Goal: Task Accomplishment & Management: Manage account settings

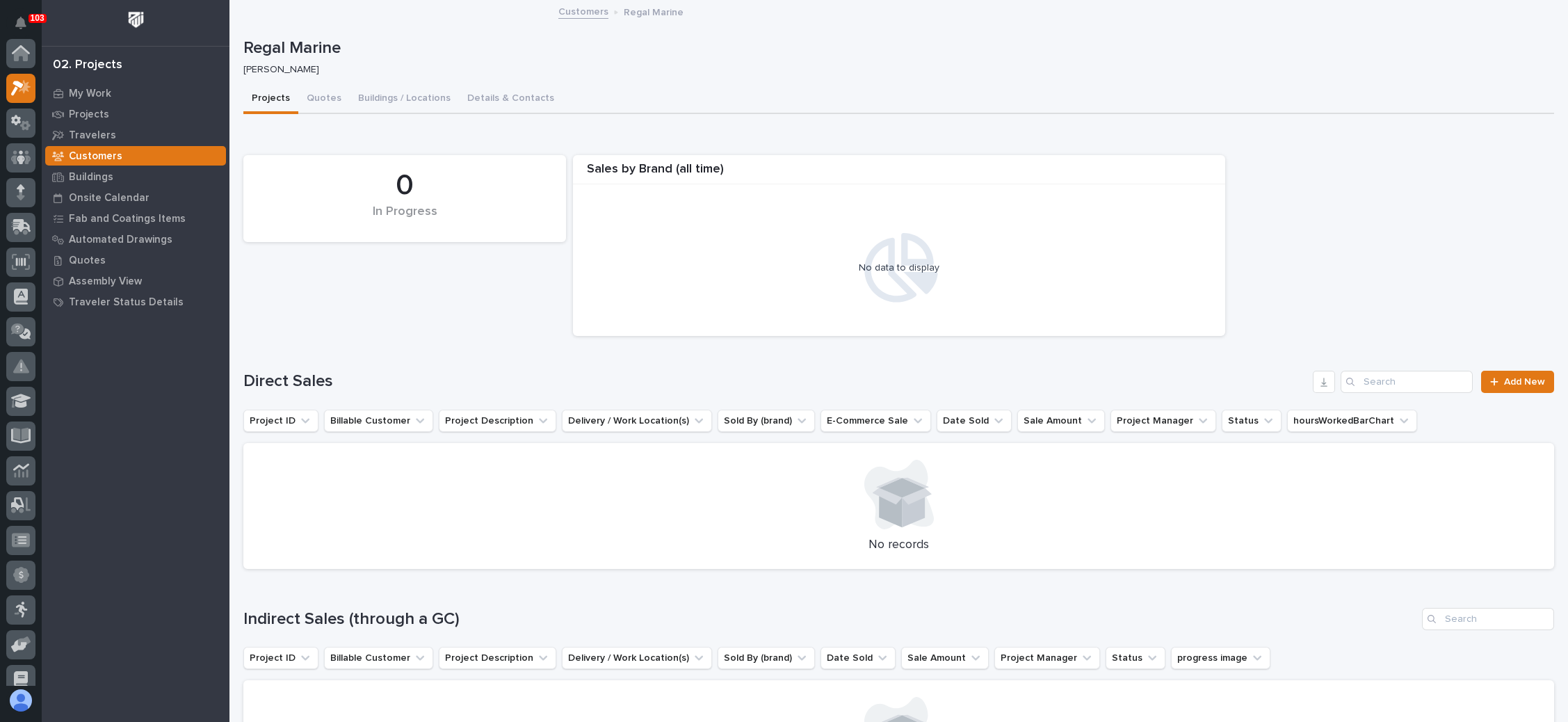
scroll to position [34, 0]
click at [11, 81] on icon at bounding box center [21, 89] width 20 height 16
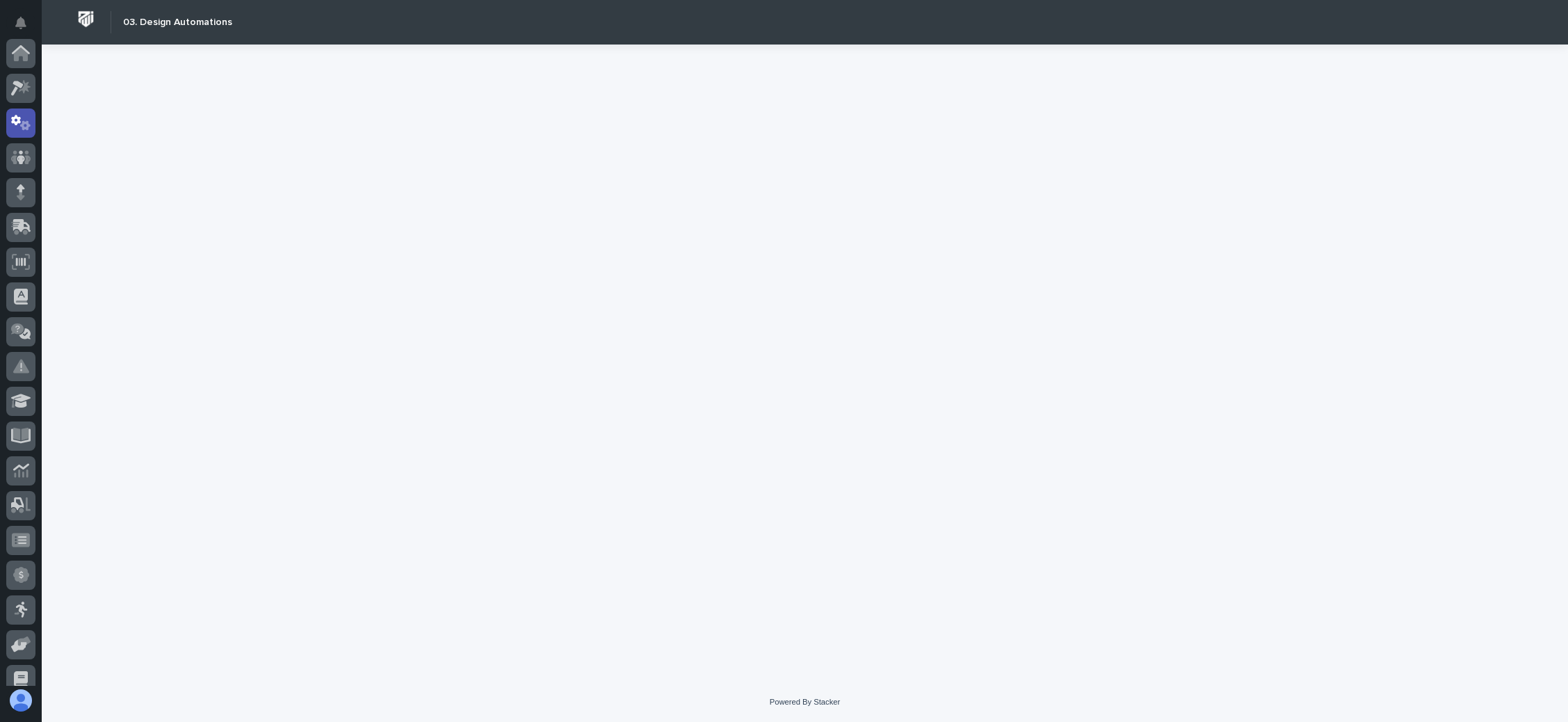
scroll to position [69, 0]
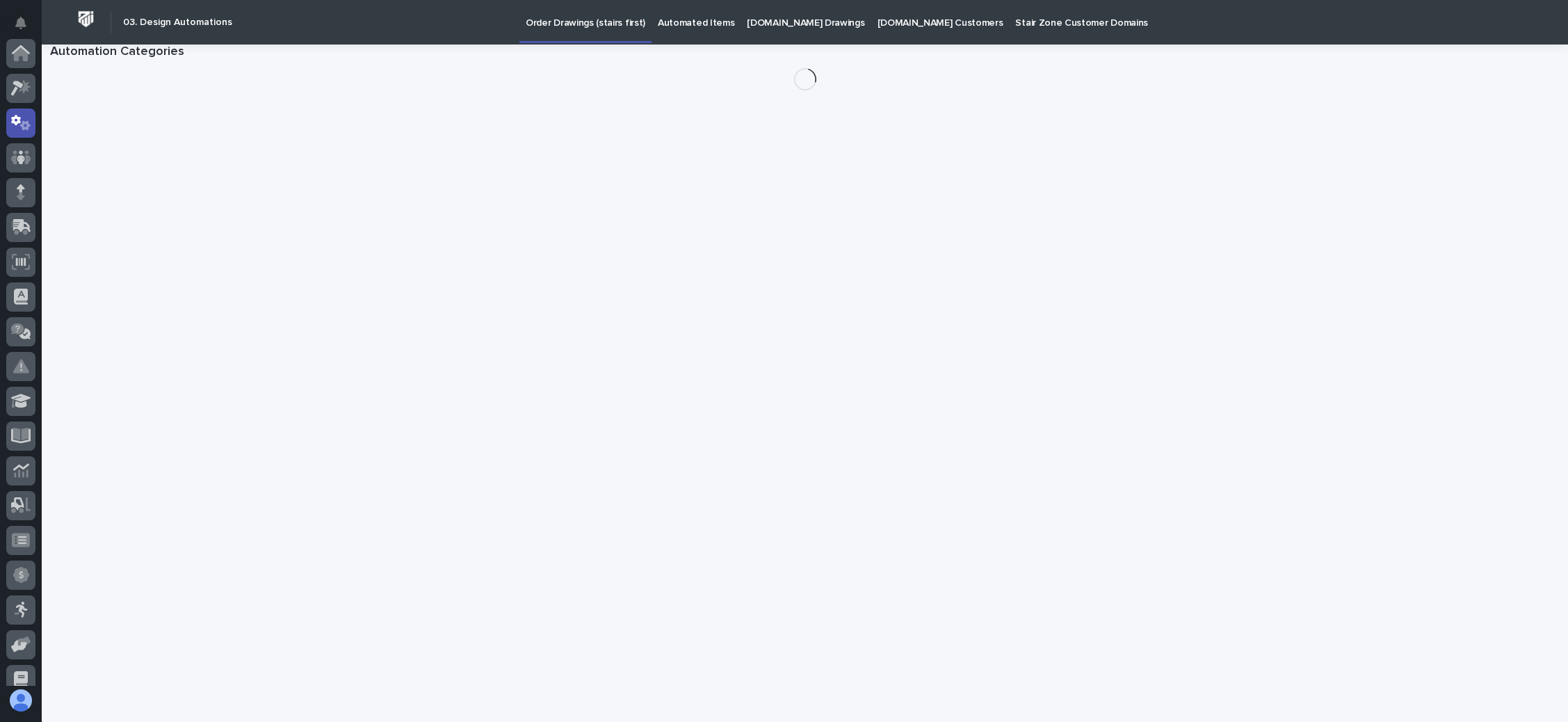
scroll to position [69, 0]
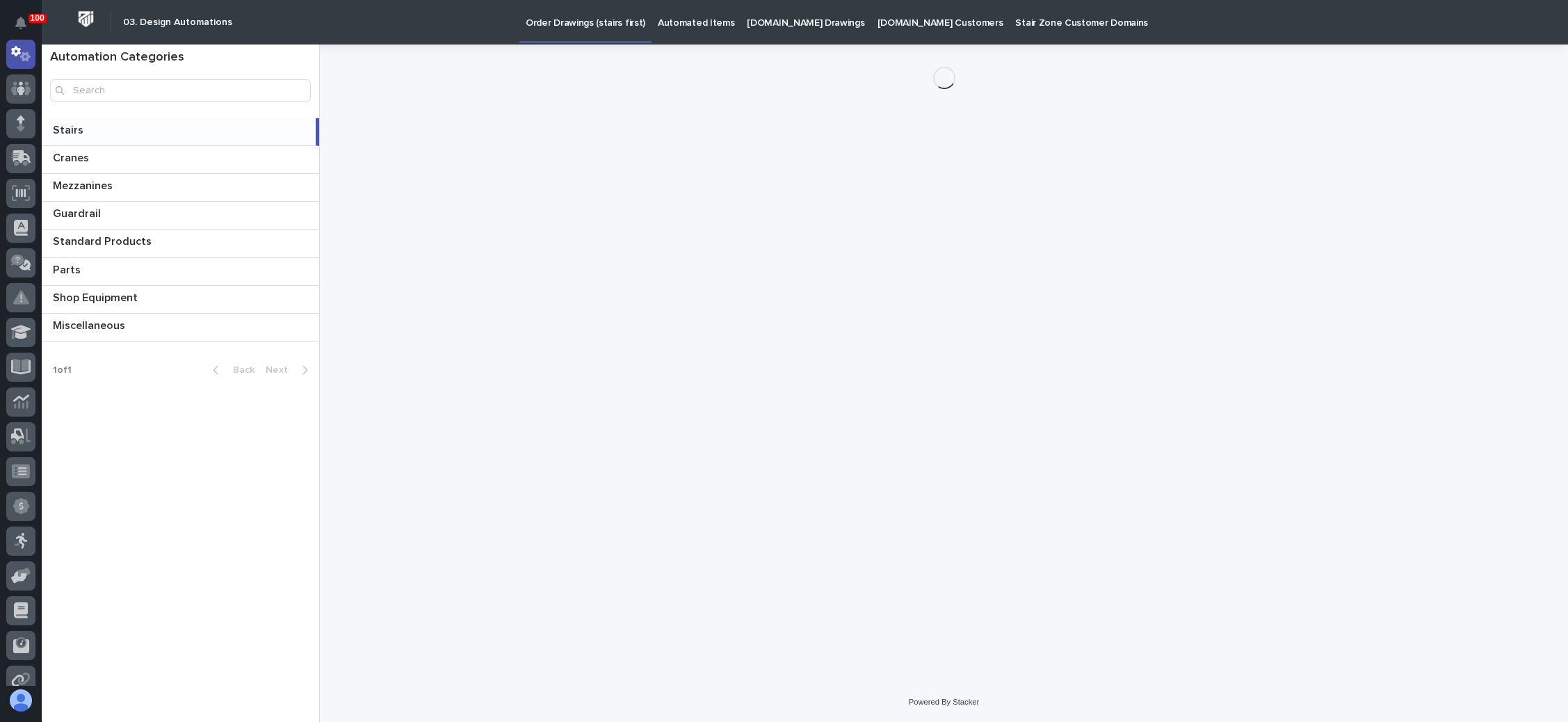
click at [575, 20] on p "Order Drawings (stairs first)" at bounding box center [586, 15] width 120 height 29
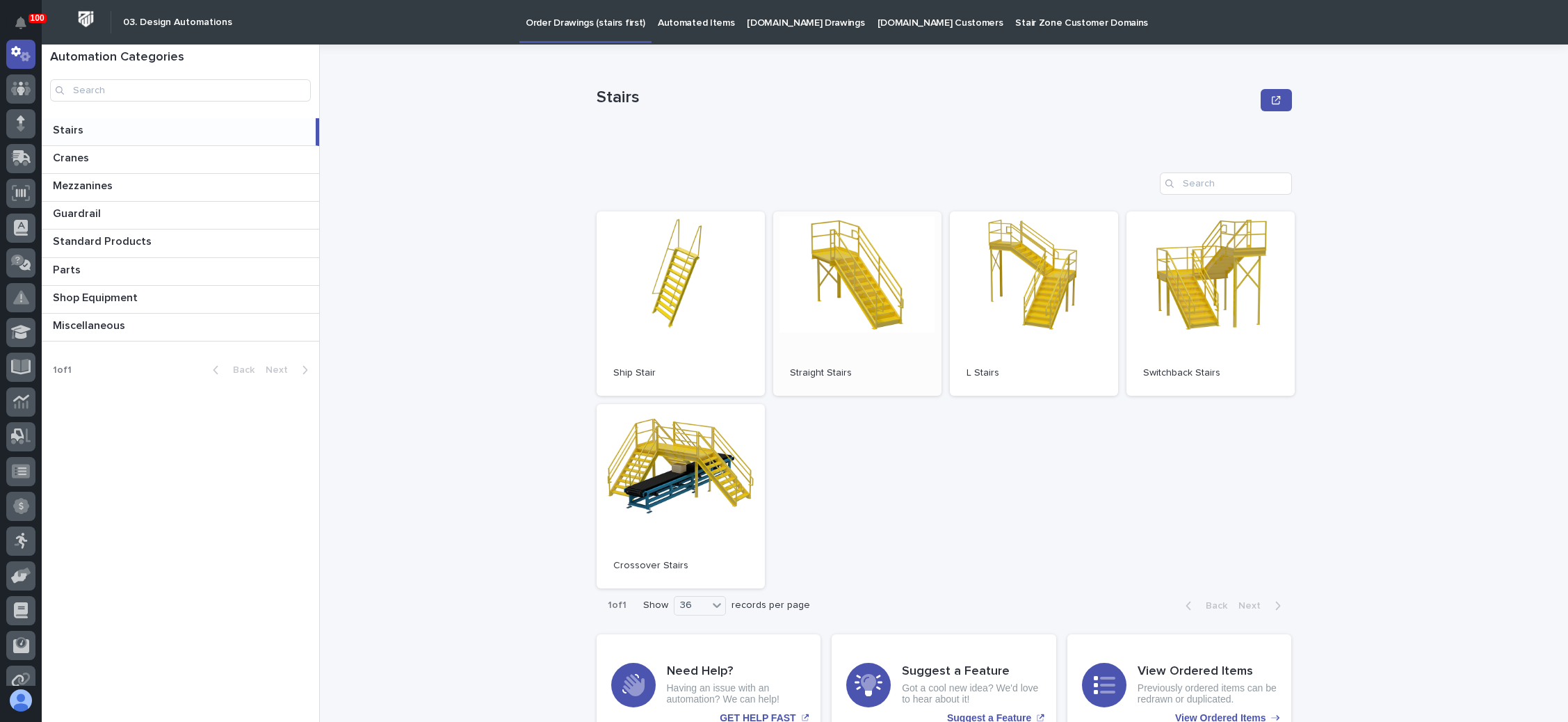
click at [870, 293] on link "Open" at bounding box center [857, 304] width 168 height 185
click at [837, 310] on link "Open" at bounding box center [857, 304] width 168 height 185
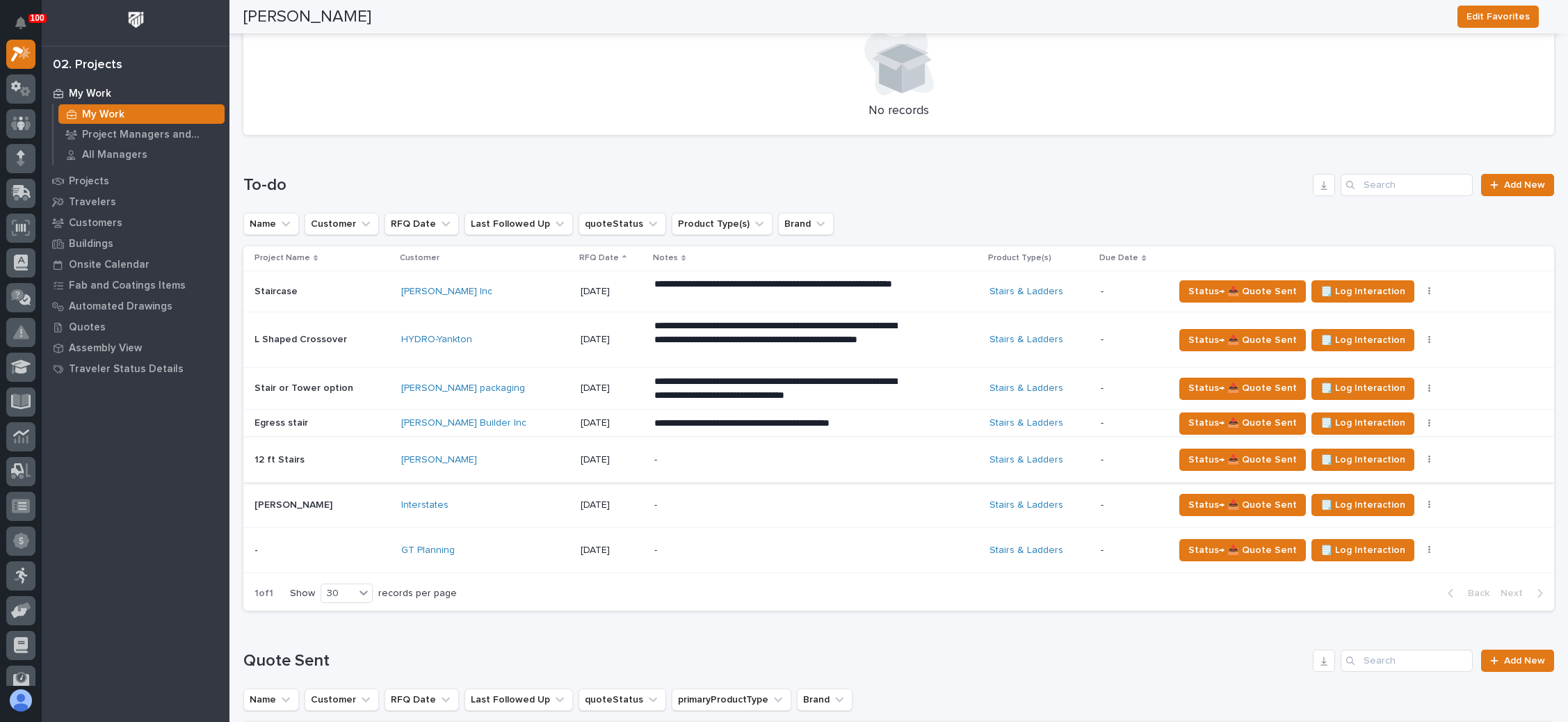
scroll to position [521, 0]
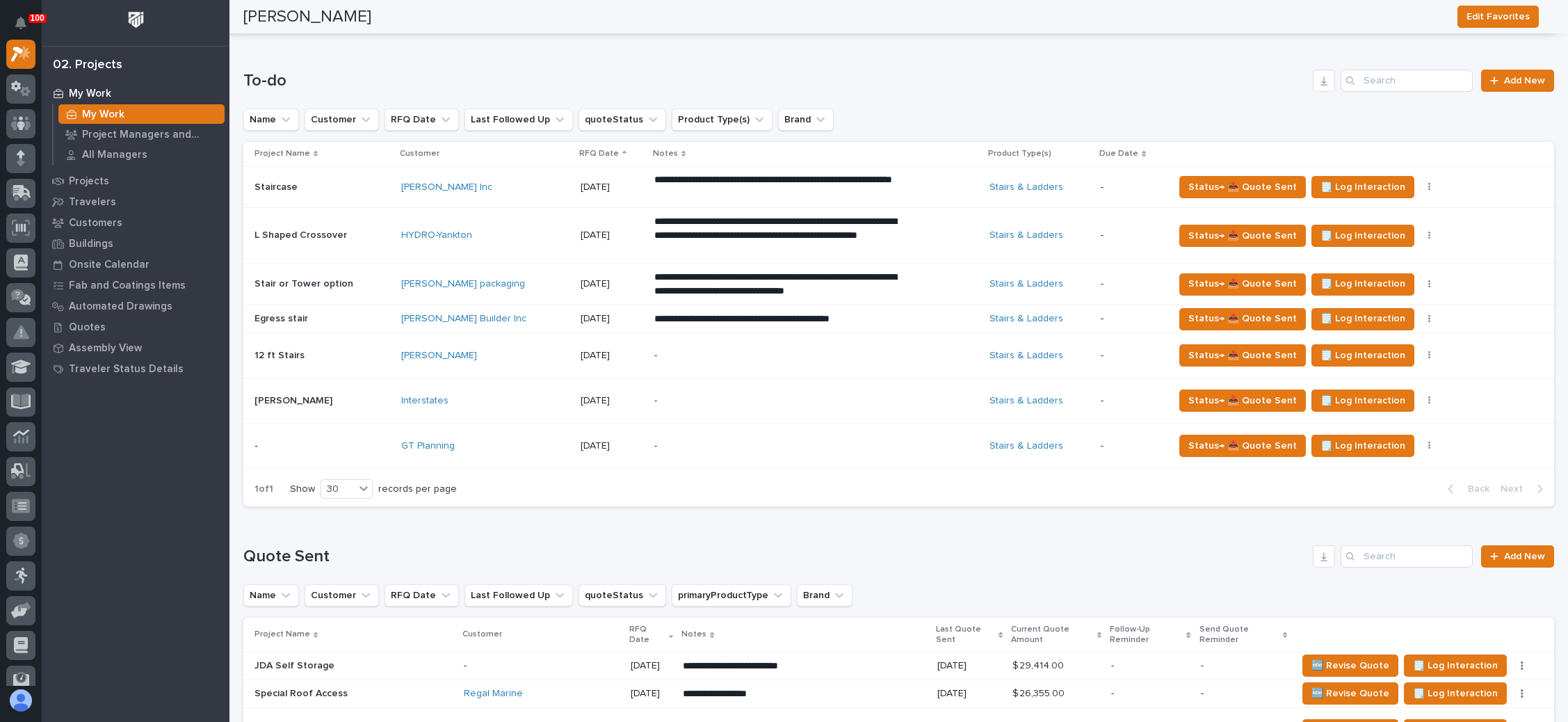
click at [728, 440] on p "-" at bounding box center [776, 446] width 244 height 12
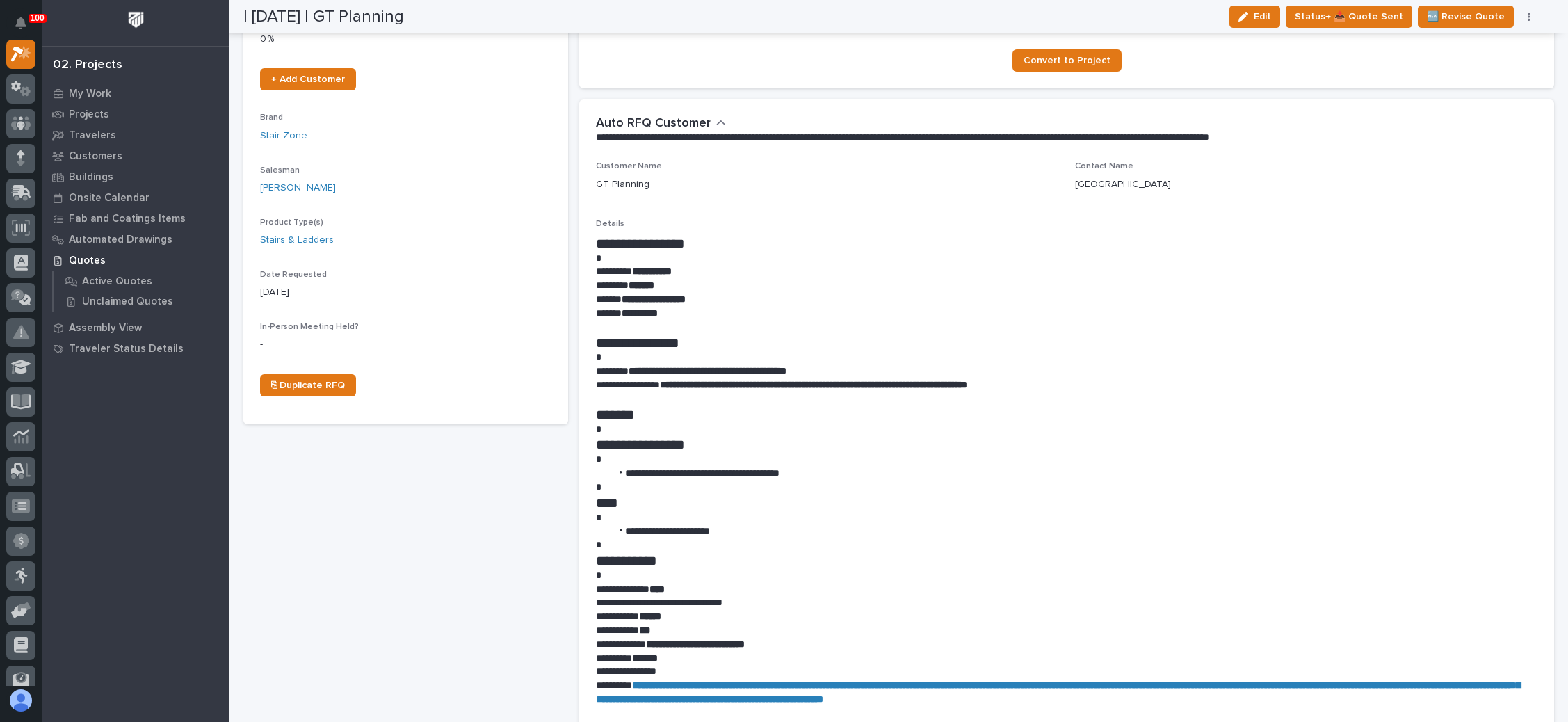
scroll to position [209, 0]
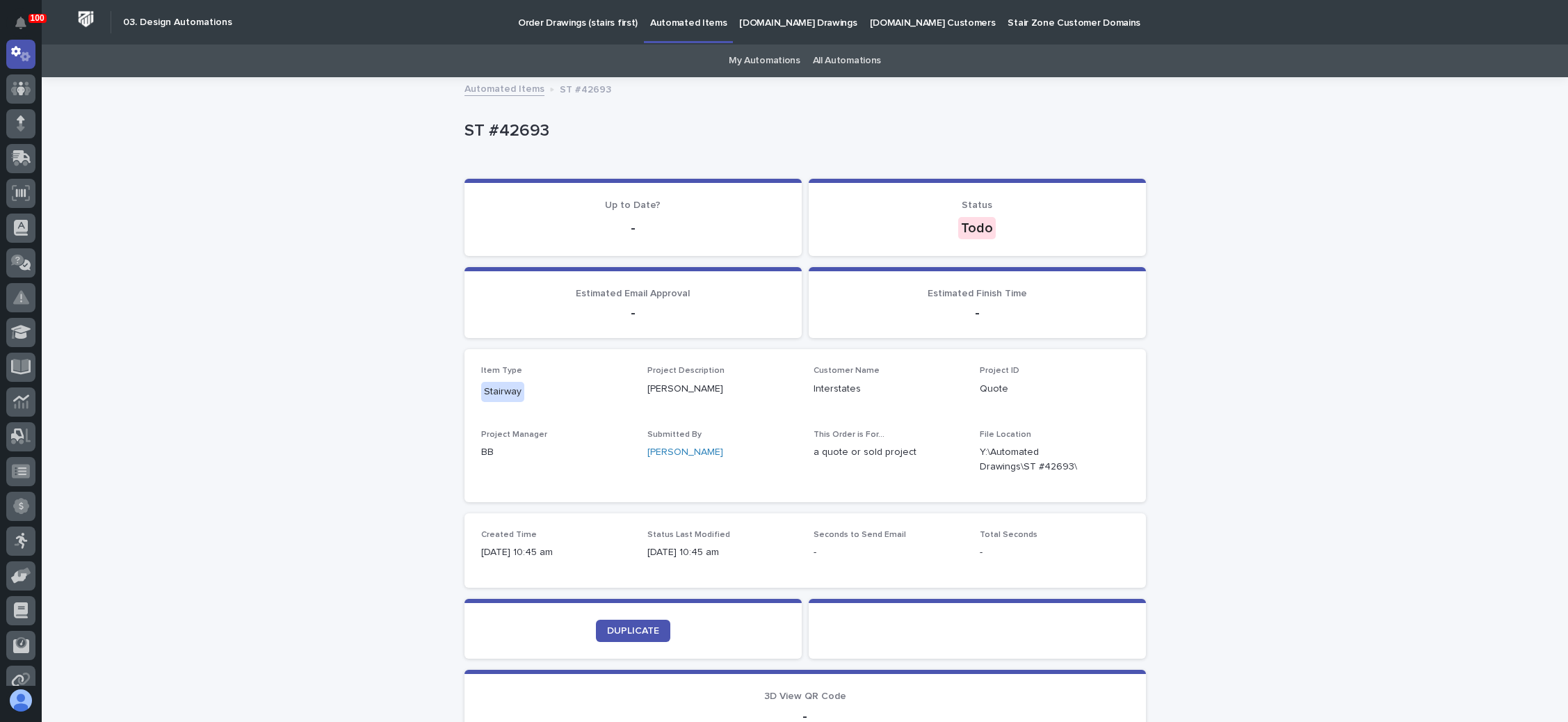
drag, startPoint x: 91, startPoint y: 672, endPoint x: 423, endPoint y: 336, distance: 472.4
click at [437, 333] on div "Loading... Saving… Loading... Saving… ST #42693 ST #42693 Sorry, there was an e…" at bounding box center [805, 450] width 1526 height 744
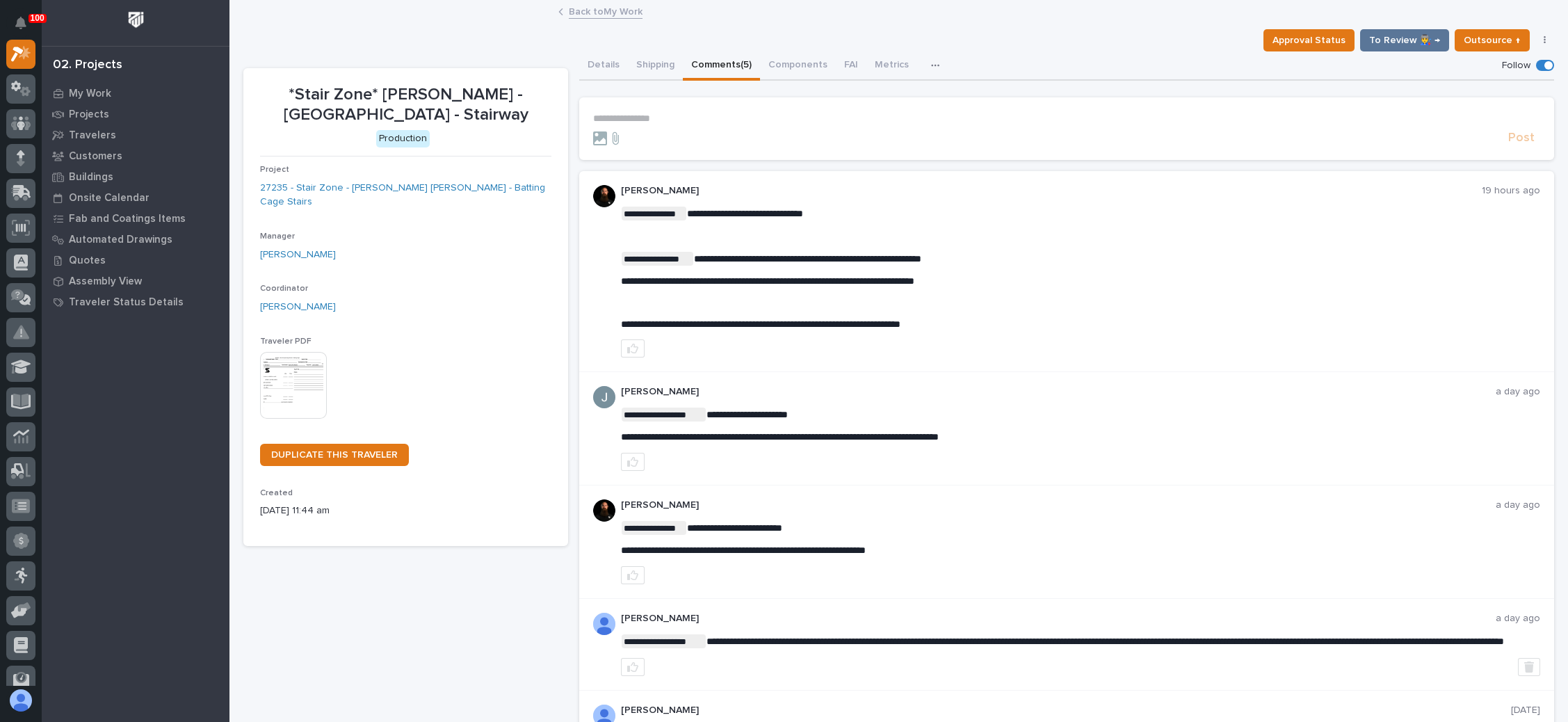
click at [605, 9] on link "Back to My Work" at bounding box center [605, 11] width 74 height 16
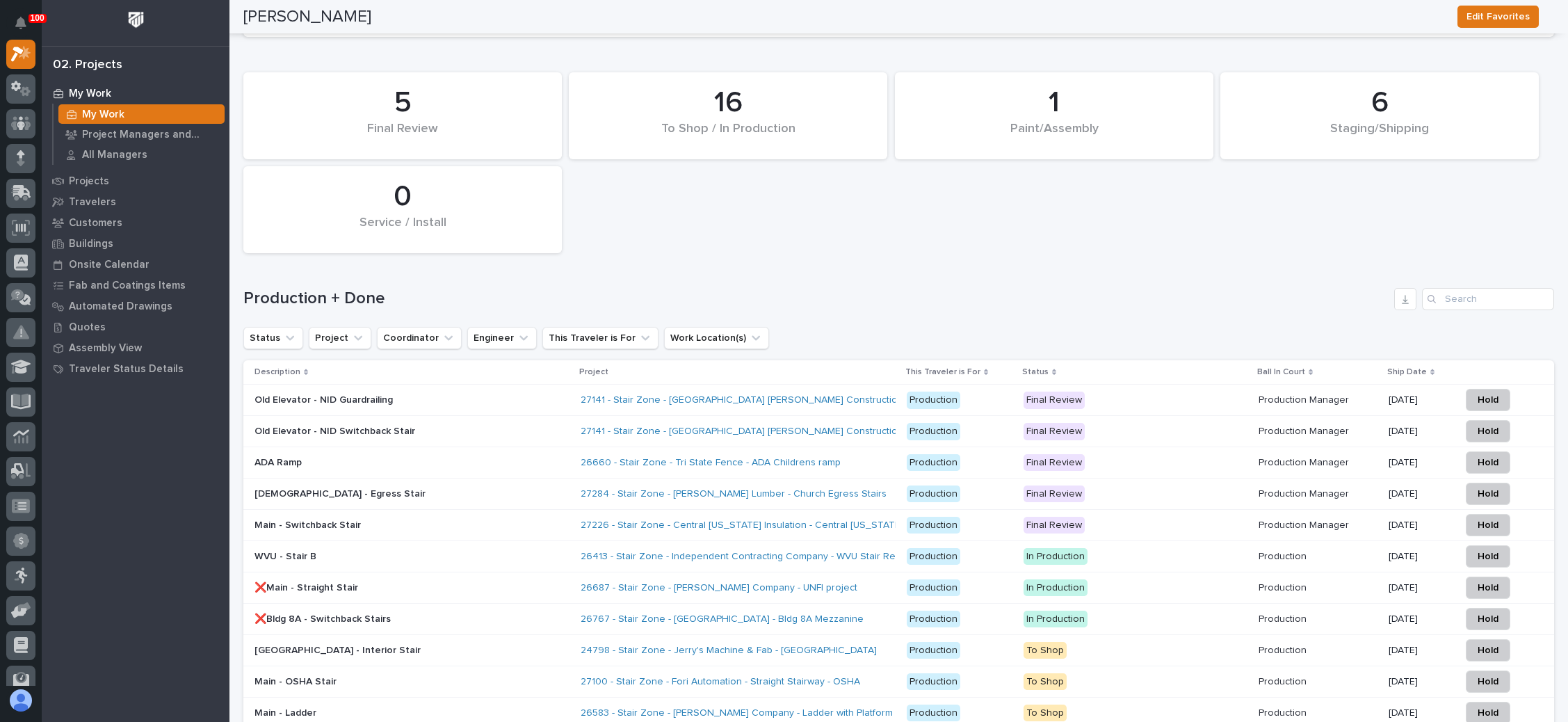
scroll to position [1729, 0]
click at [1458, 290] on input "Search" at bounding box center [1487, 300] width 132 height 22
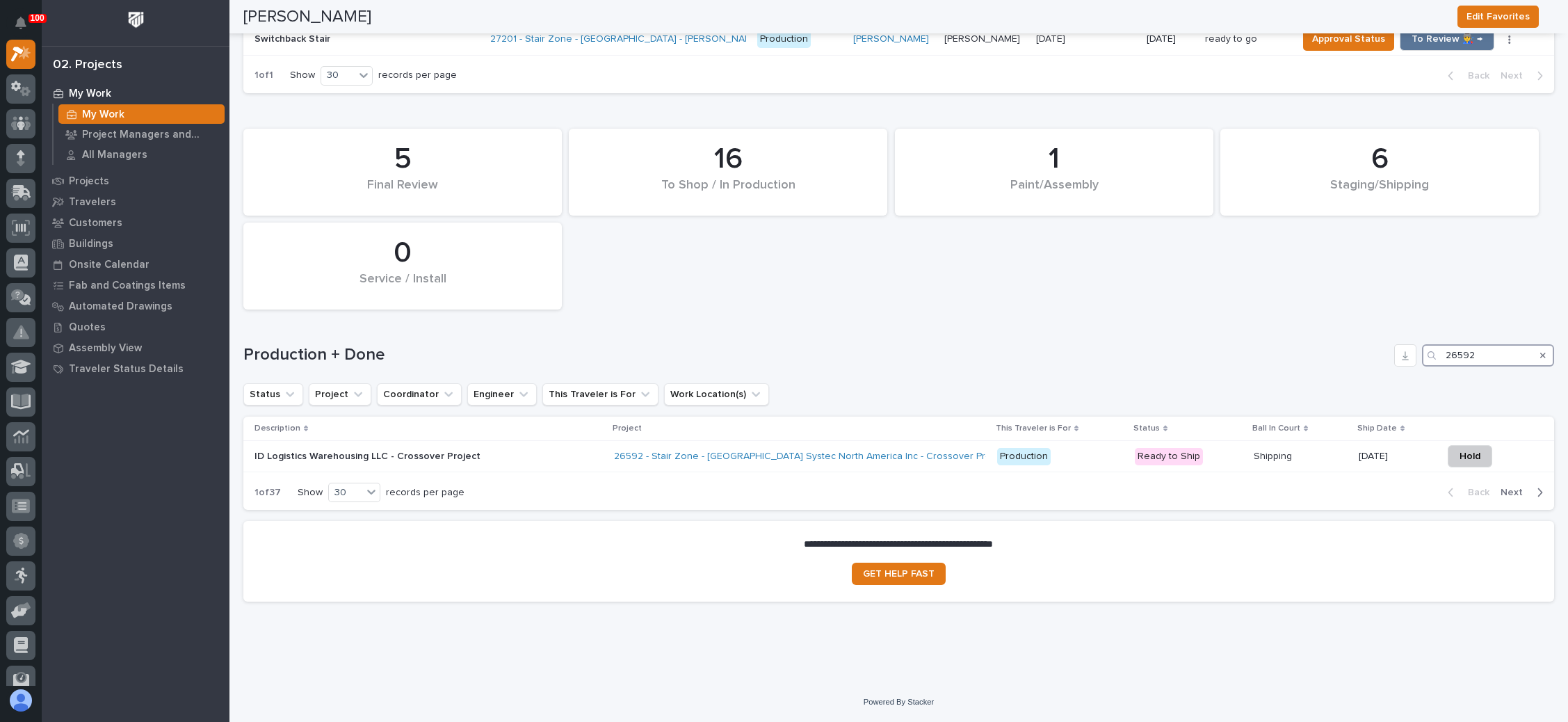
scroll to position [1664, 0]
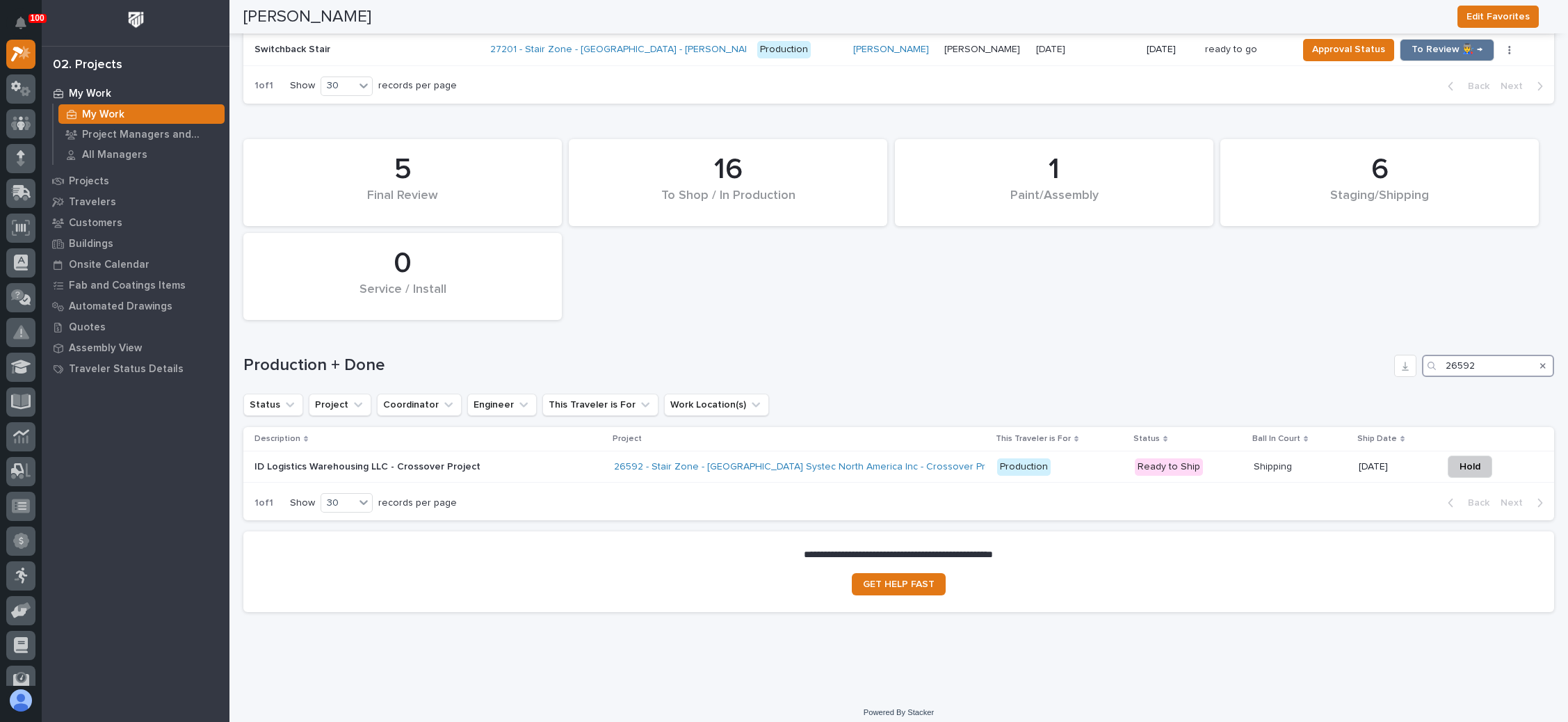
type input "26592"
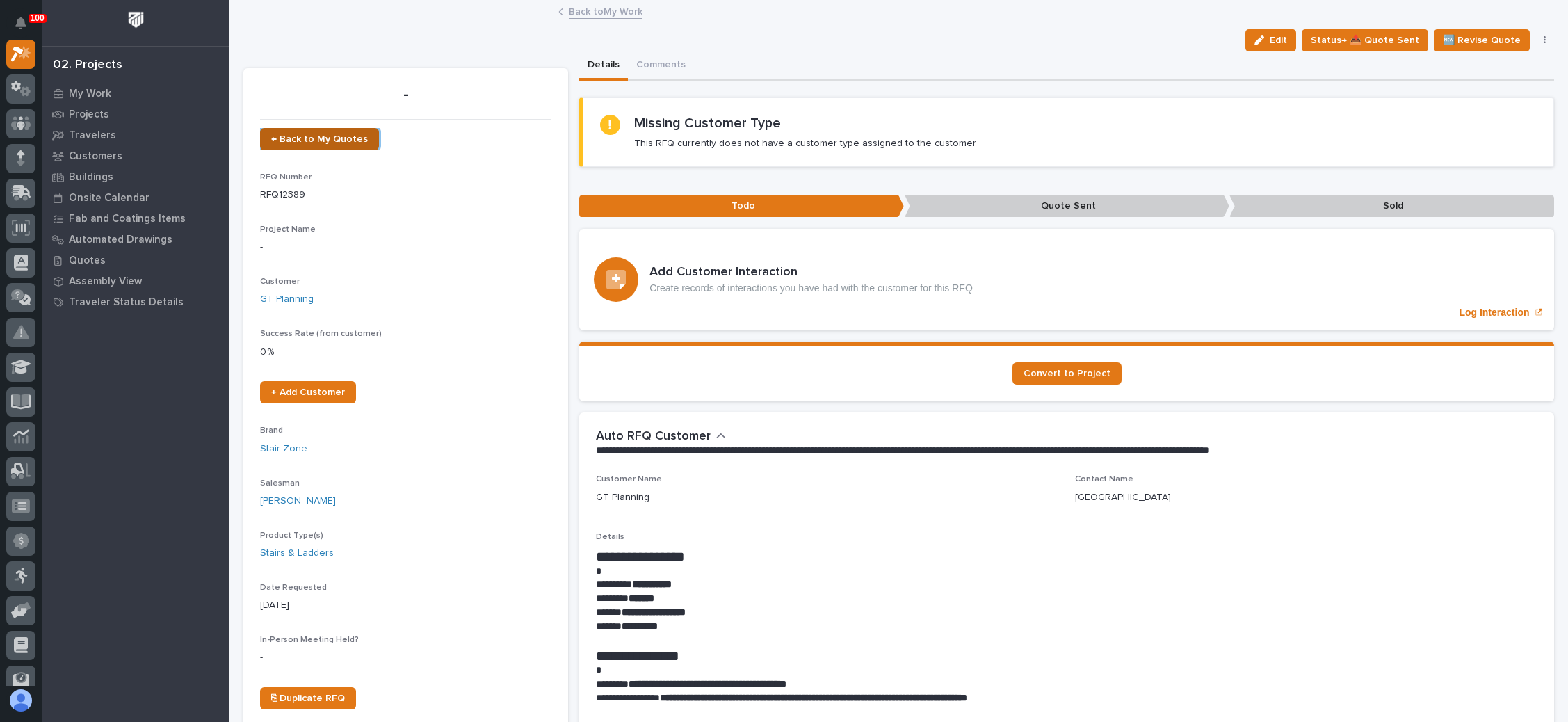
click at [307, 133] on div "← Back to My Quotes RFQ Number RFQ12389 Project Name - Customer GT Planning Suc…" at bounding box center [405, 424] width 291 height 593
click at [348, 134] on span "← Back to My Quotes" at bounding box center [319, 139] width 96 height 10
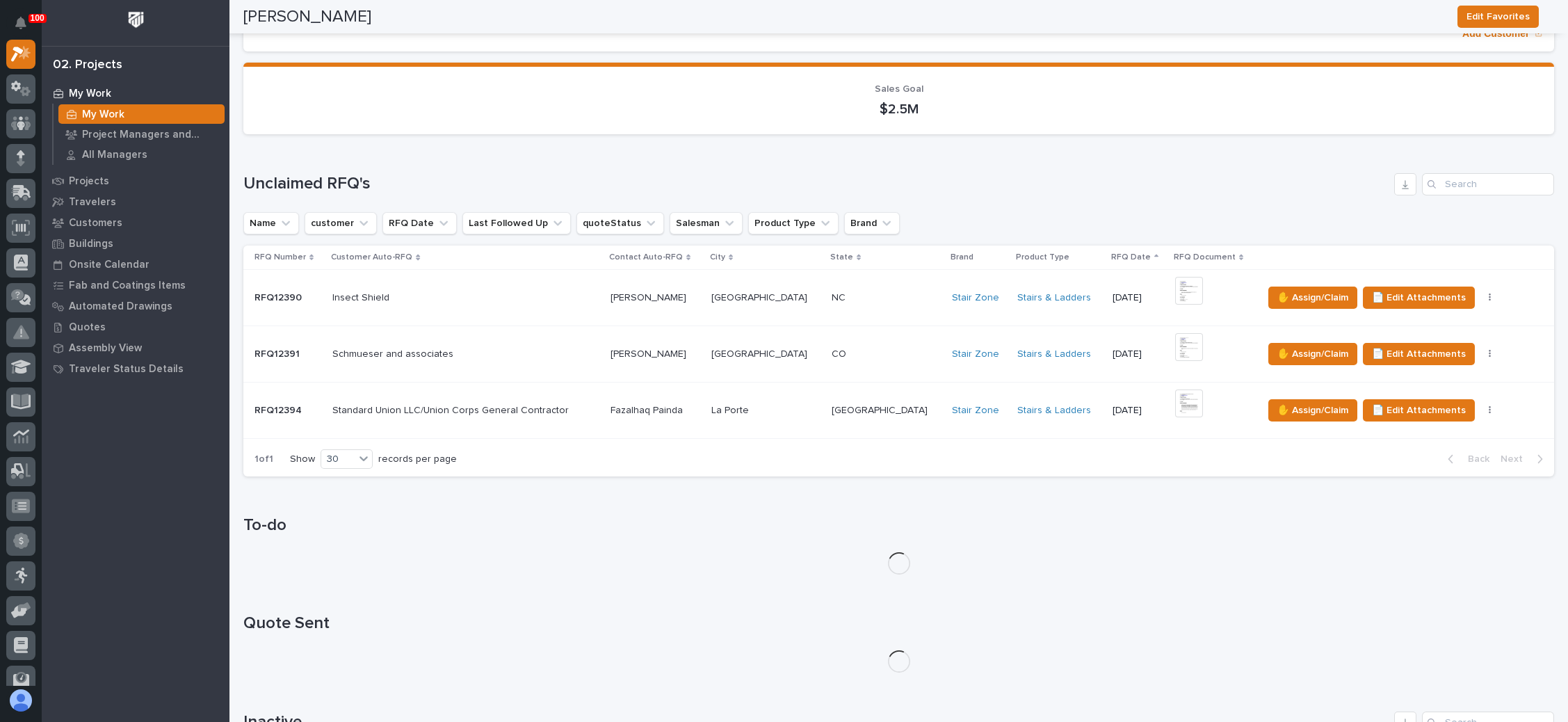
scroll to position [209, 0]
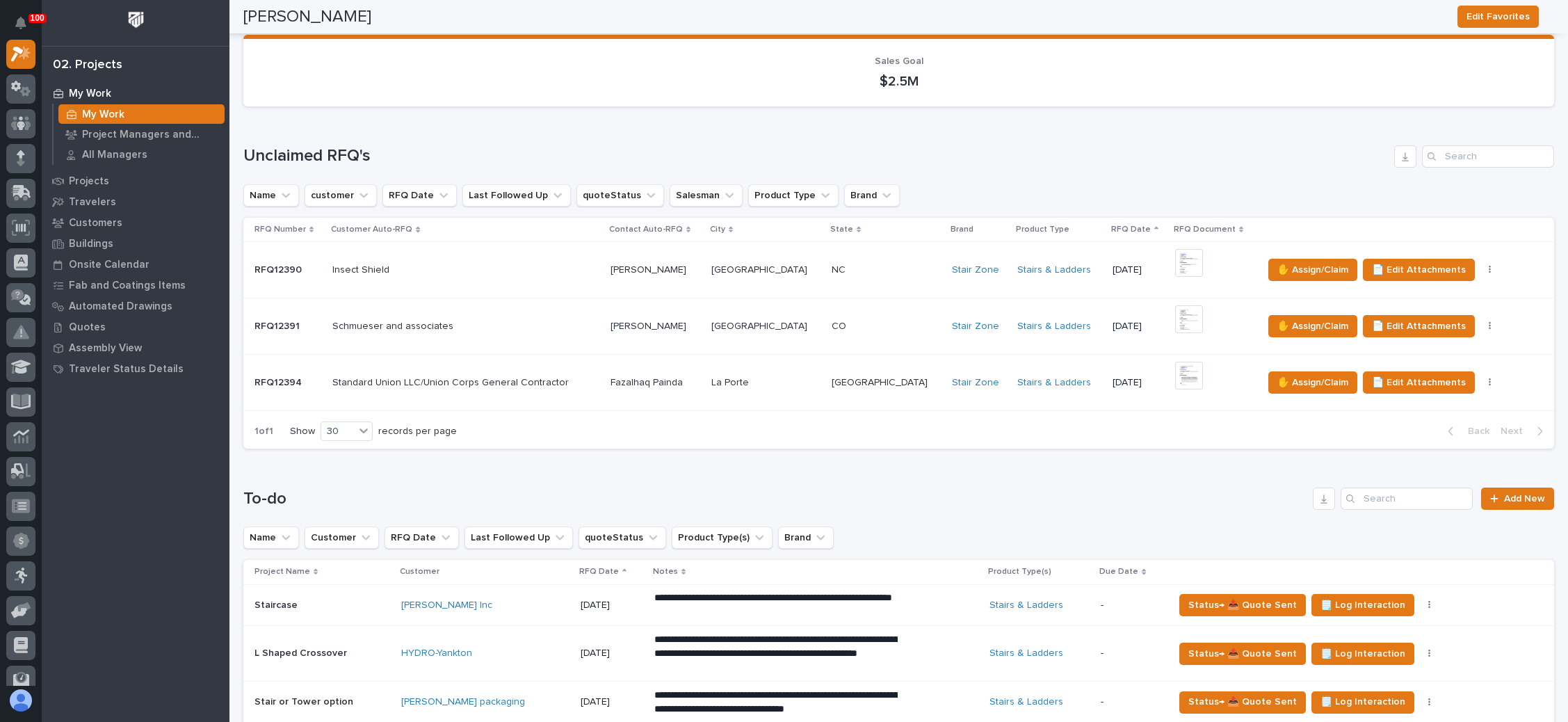
click at [875, 269] on p at bounding box center [886, 270] width 109 height 12
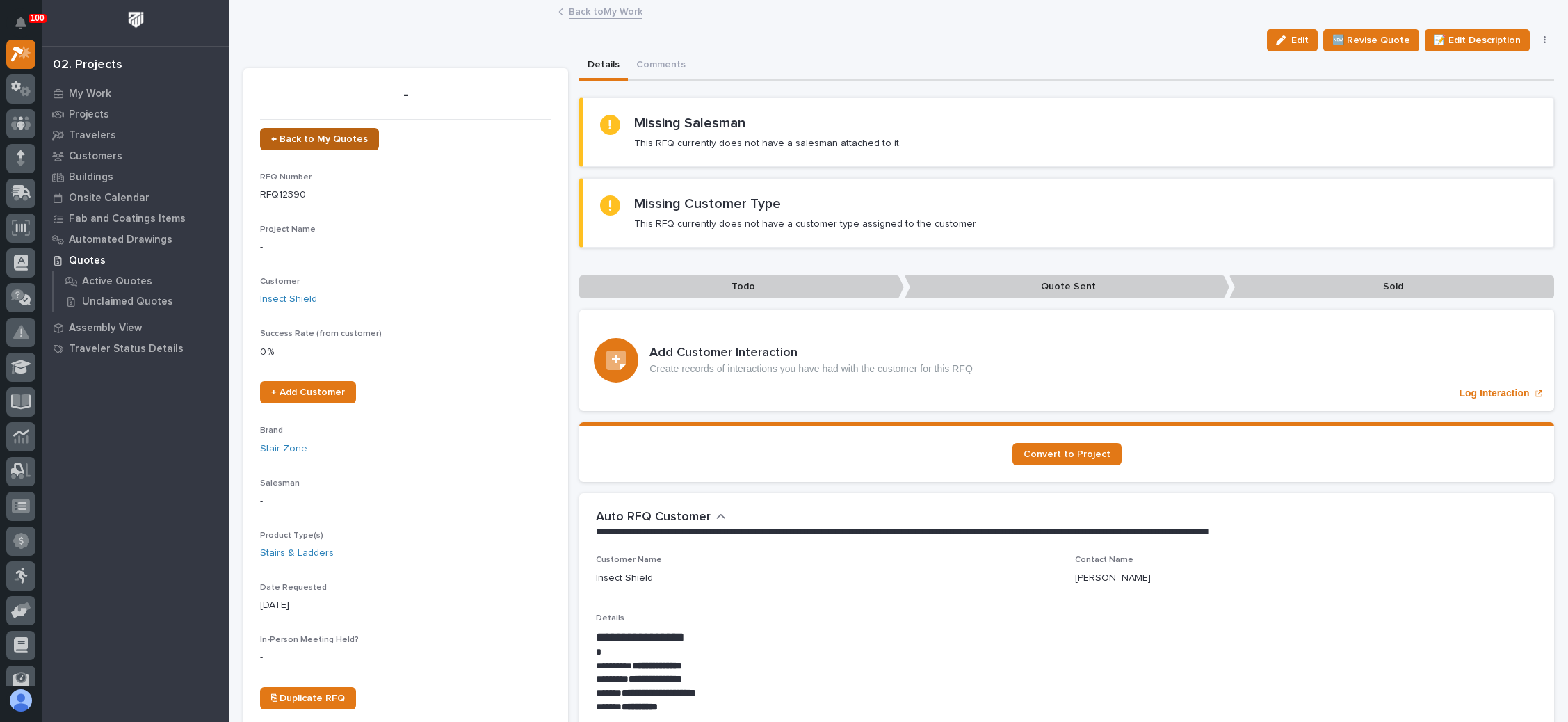
click at [338, 132] on link "← Back to My Quotes" at bounding box center [319, 138] width 119 height 22
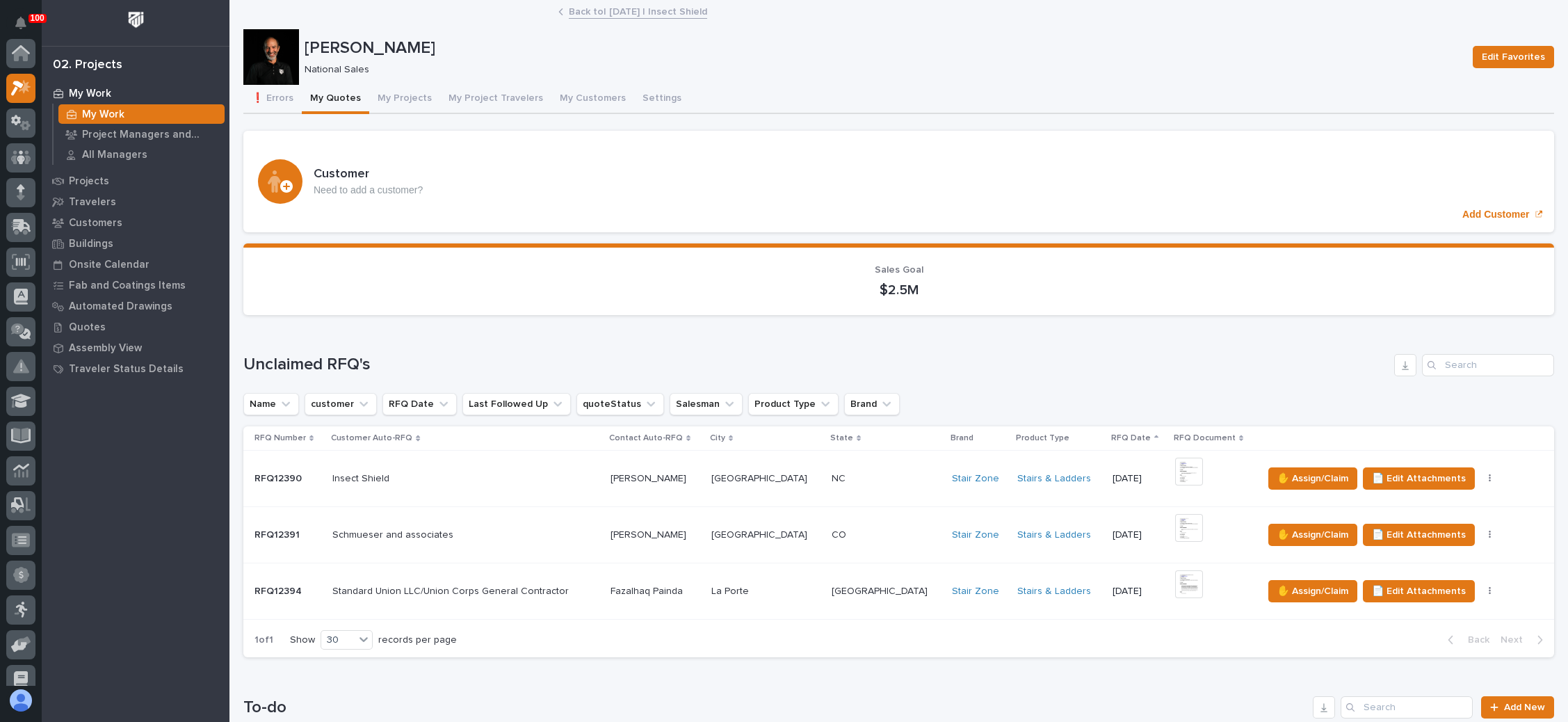
scroll to position [209, 0]
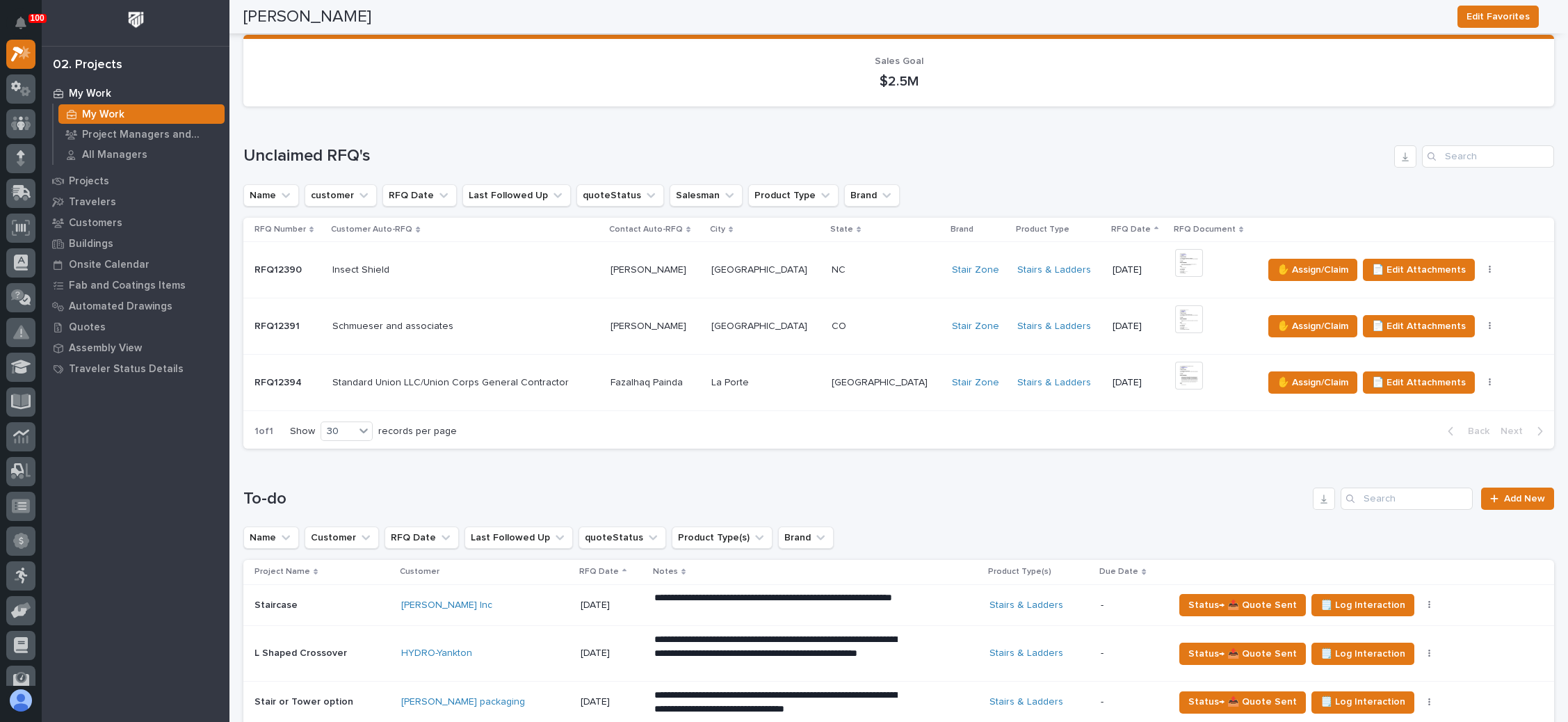
click at [600, 321] on p at bounding box center [466, 326] width 267 height 12
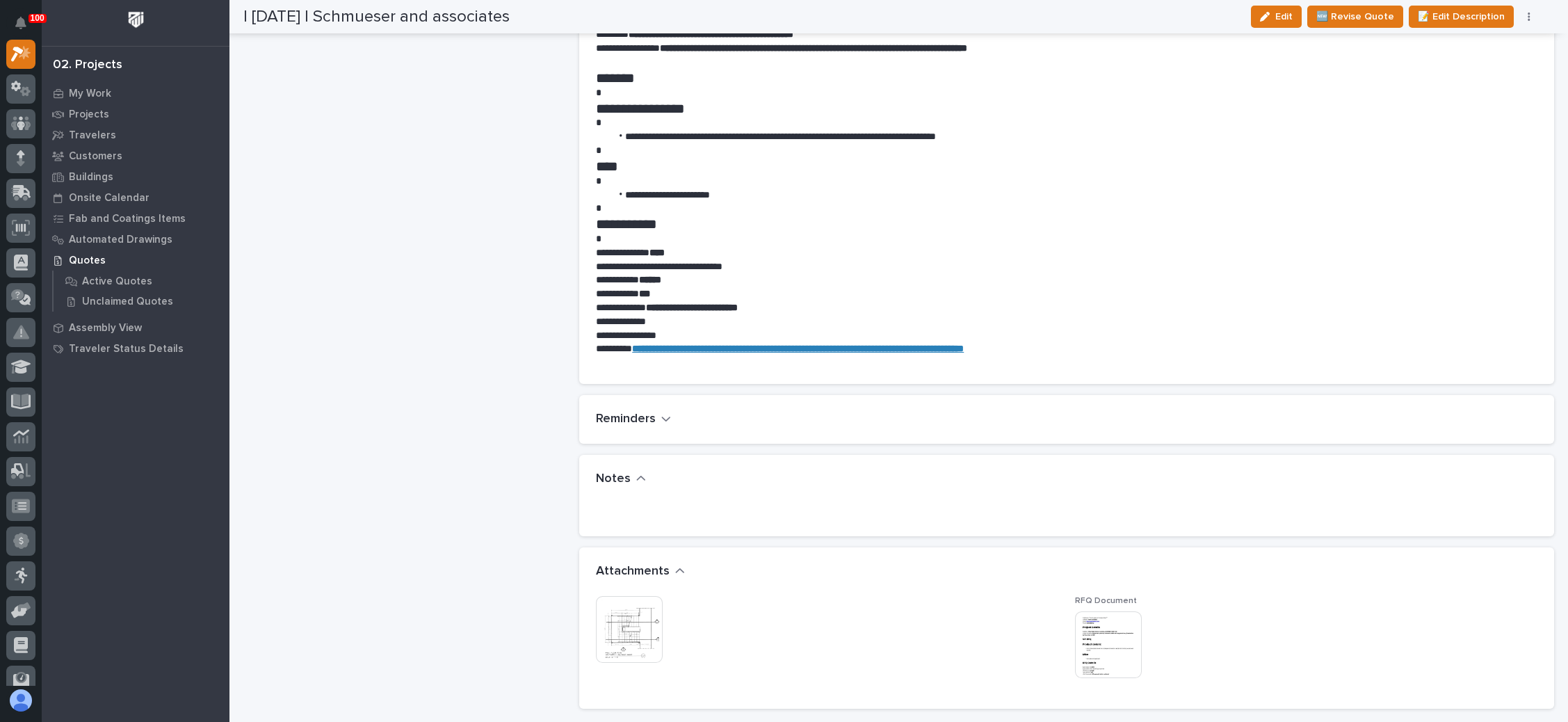
scroll to position [939, 0]
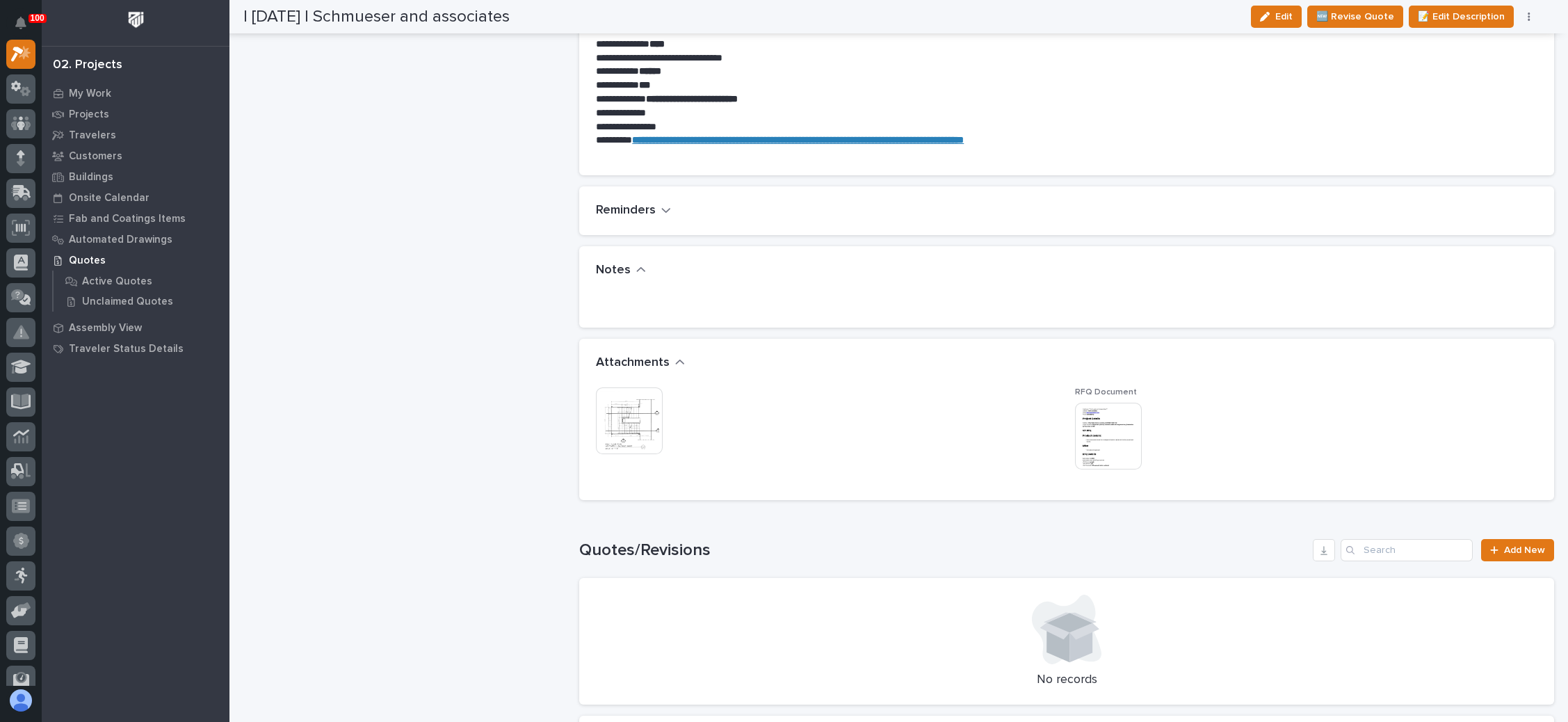
click at [647, 400] on img at bounding box center [629, 421] width 66 height 66
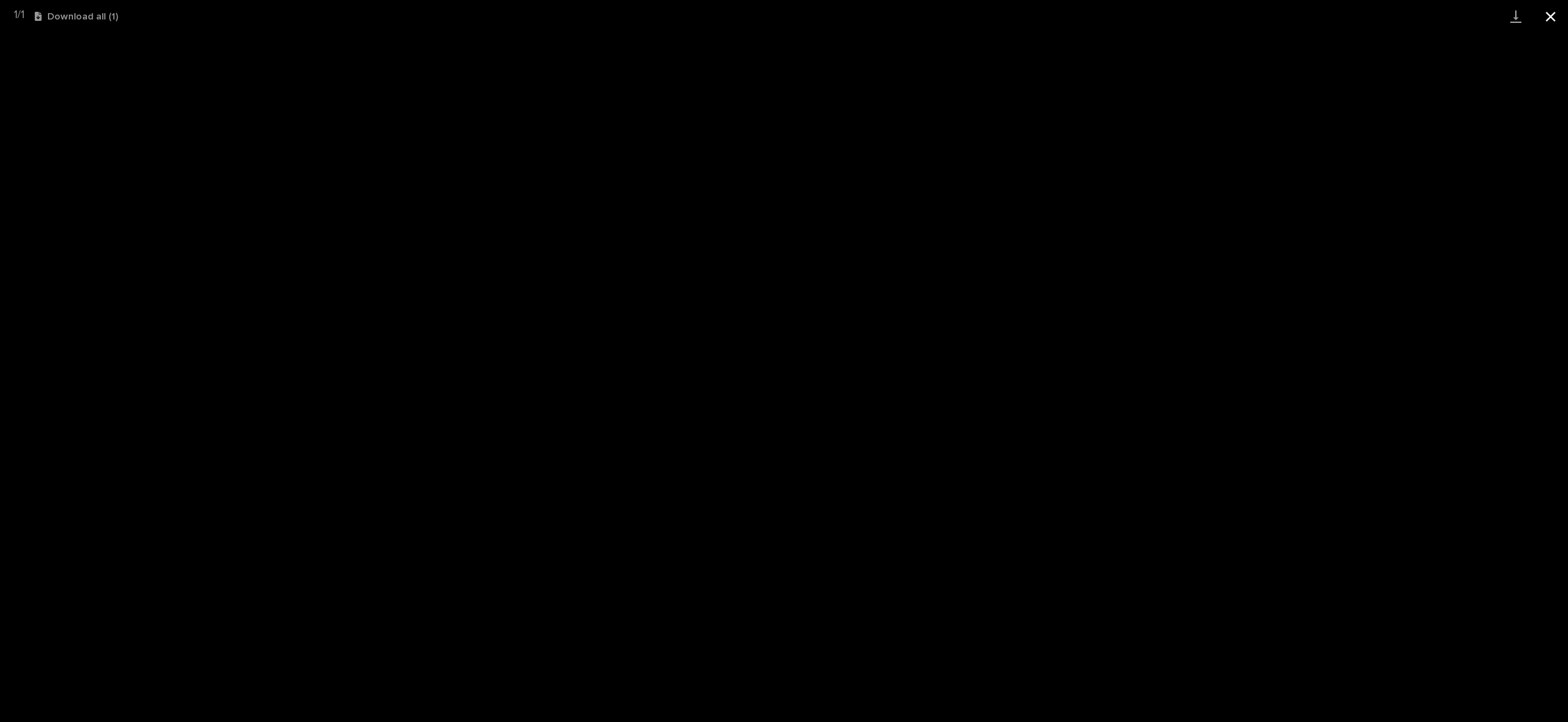
click at [1545, 19] on button "Close gallery" at bounding box center [1550, 16] width 35 height 32
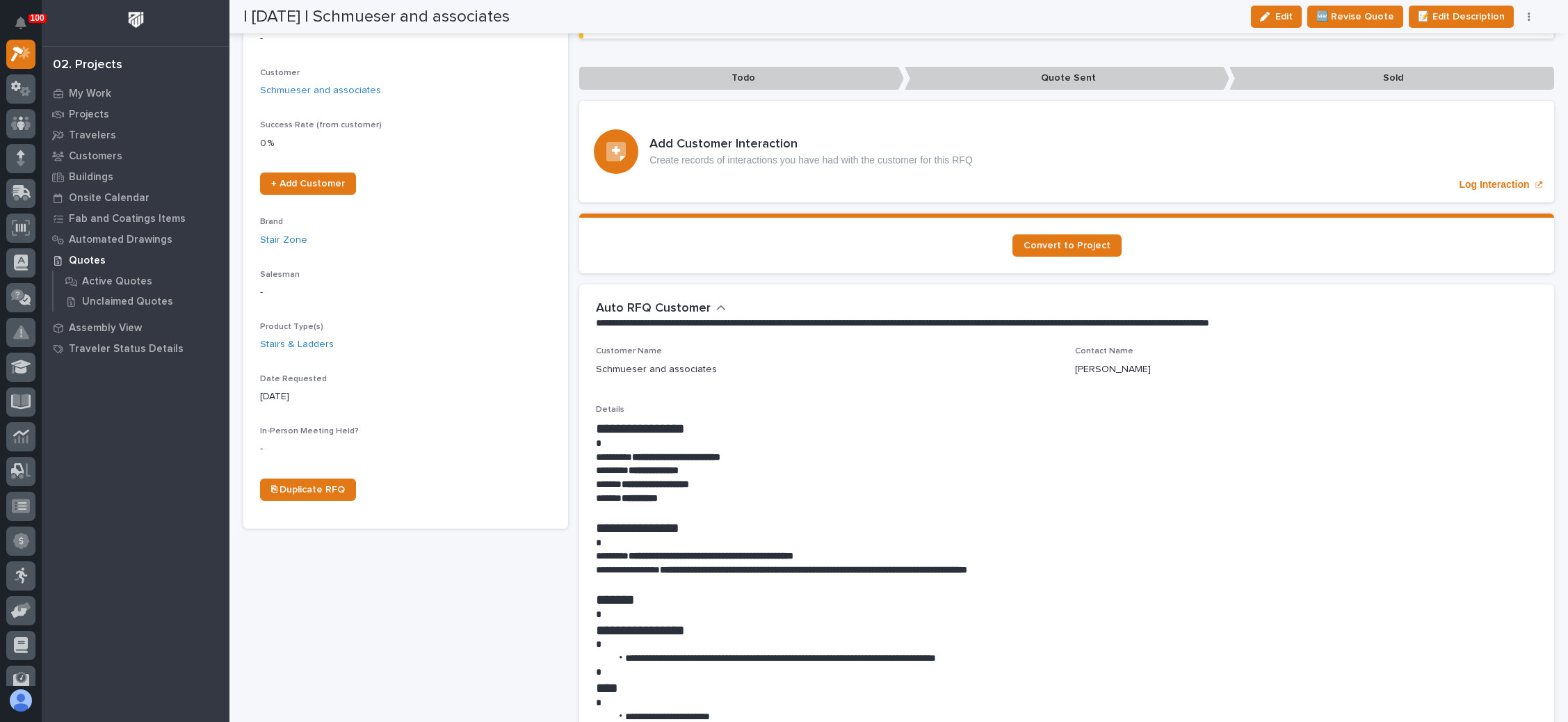
scroll to position [0, 0]
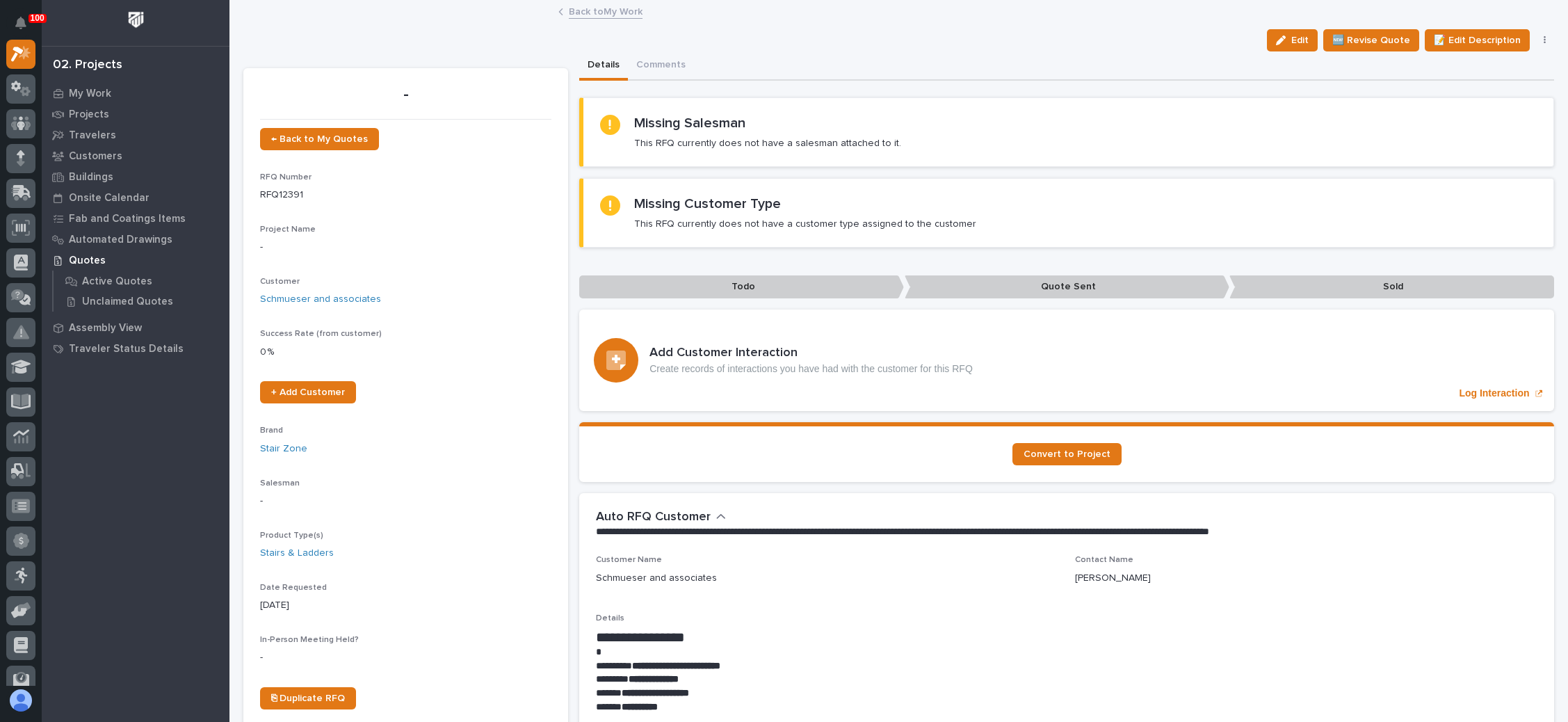
click at [1535, 39] on button "button" at bounding box center [1545, 40] width 19 height 10
click at [1474, 104] on span "✋ Assign/Claim" at bounding box center [1467, 113] width 71 height 17
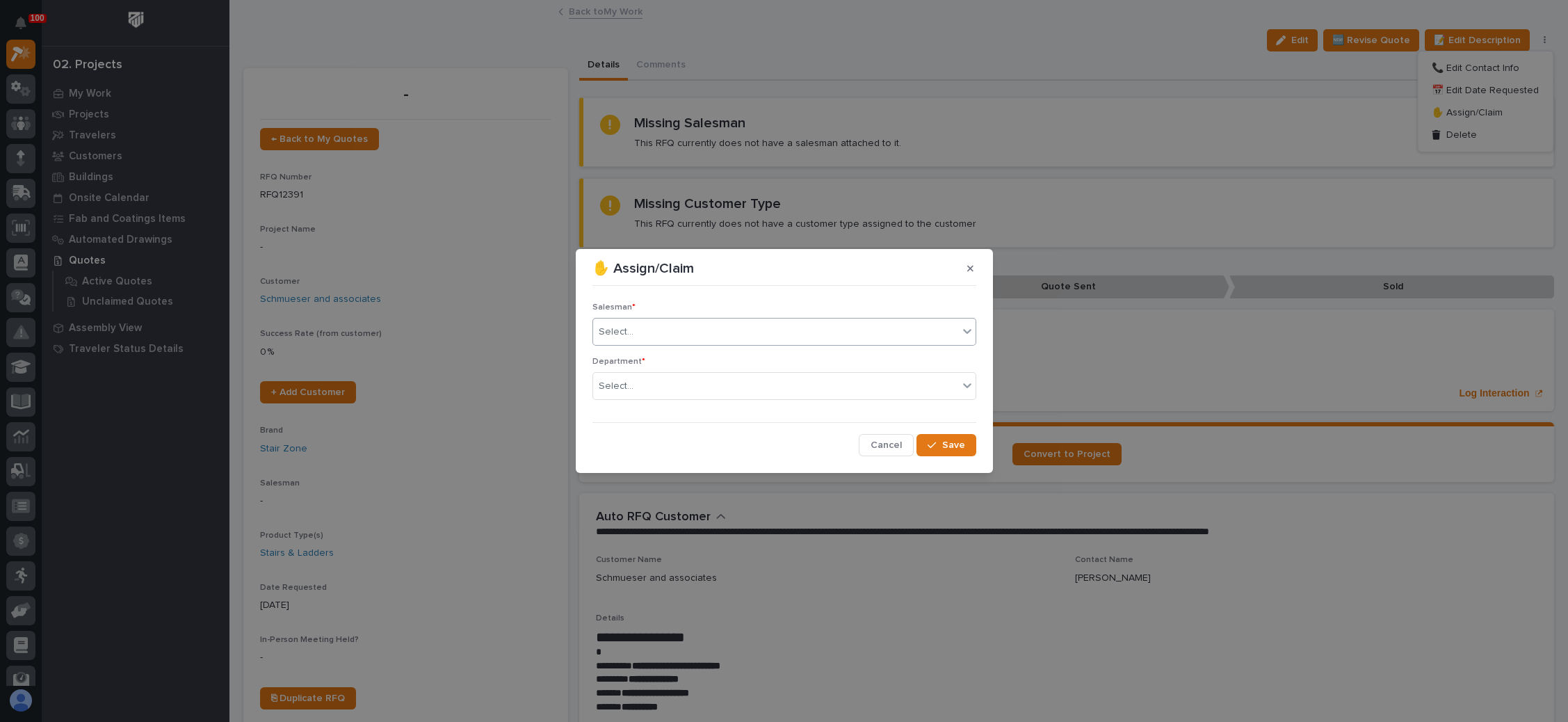
drag, startPoint x: 725, startPoint y: 337, endPoint x: 715, endPoint y: 338, distance: 10.0
click at [725, 336] on div "Select..." at bounding box center [775, 332] width 365 height 23
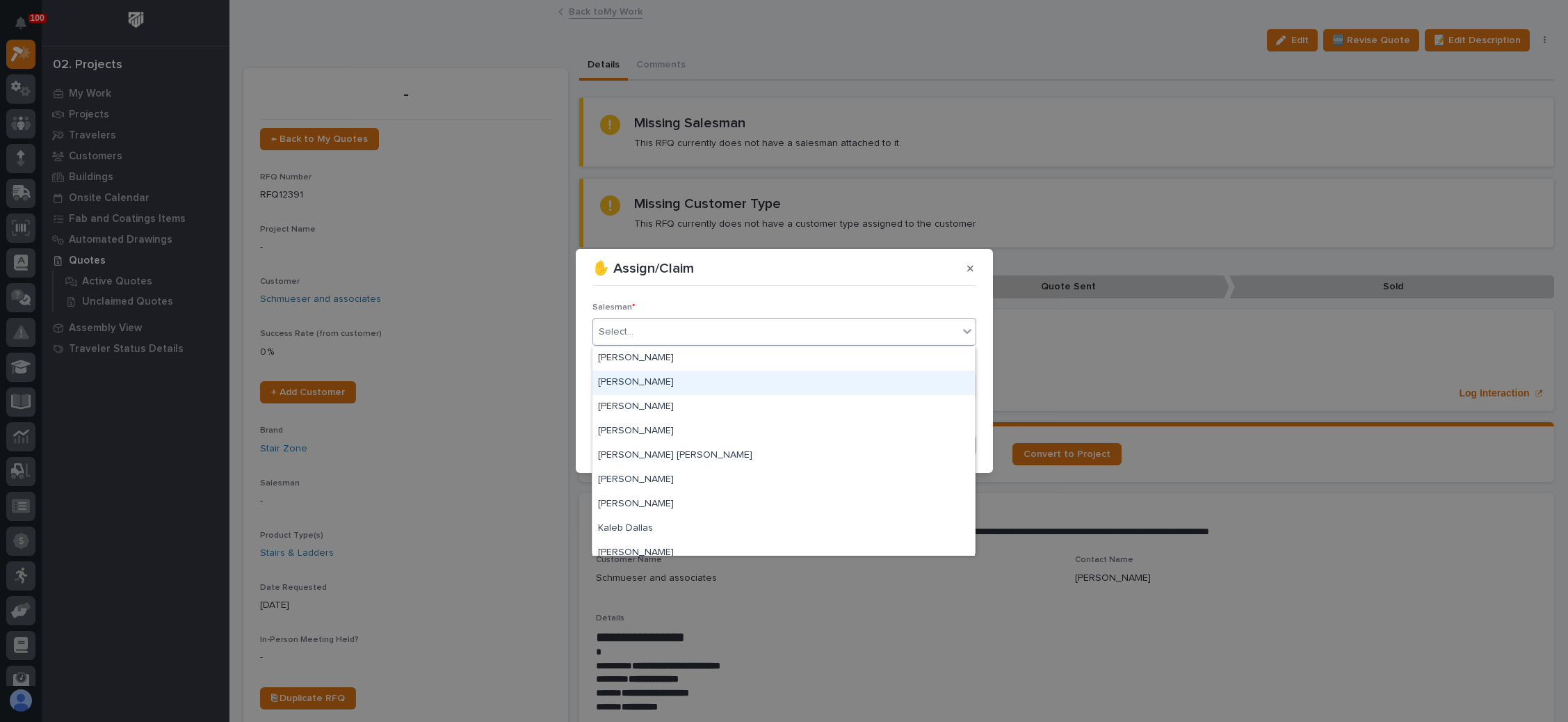
click at [671, 376] on div "[PERSON_NAME]" at bounding box center [783, 383] width 383 height 24
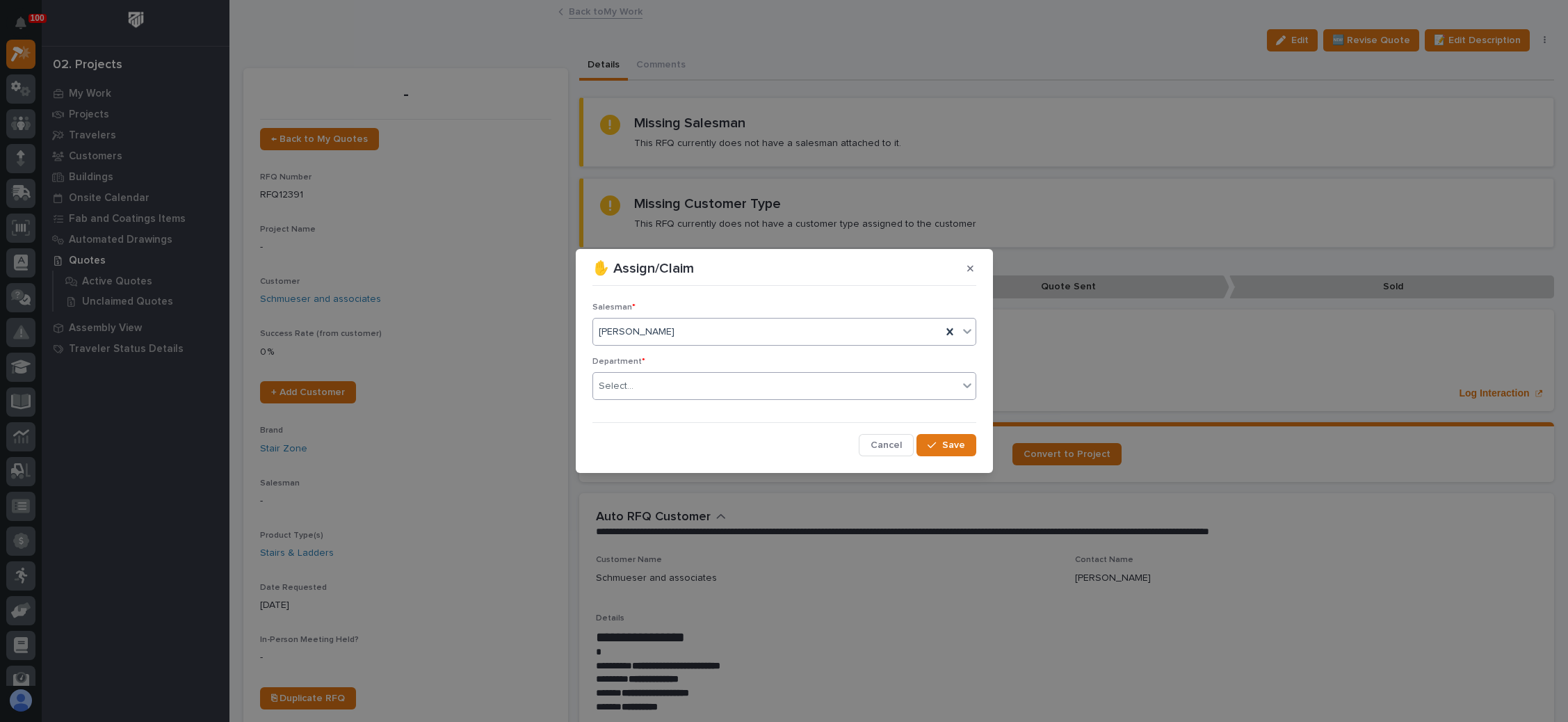
drag, startPoint x: 671, startPoint y: 376, endPoint x: 664, endPoint y: 389, distance: 14.8
click at [670, 377] on div "Select..." at bounding box center [775, 386] width 365 height 23
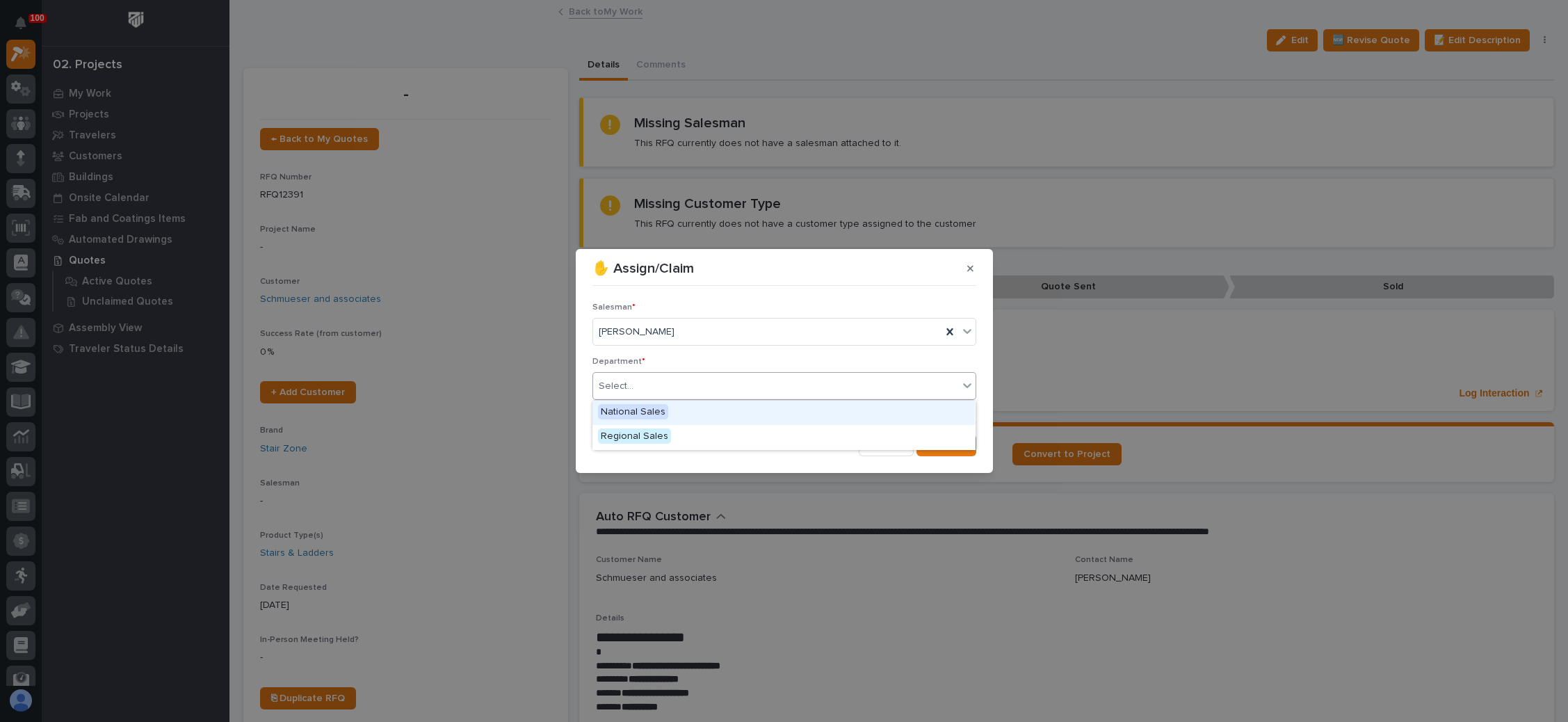
click at [658, 405] on span "National Sales" at bounding box center [633, 411] width 70 height 15
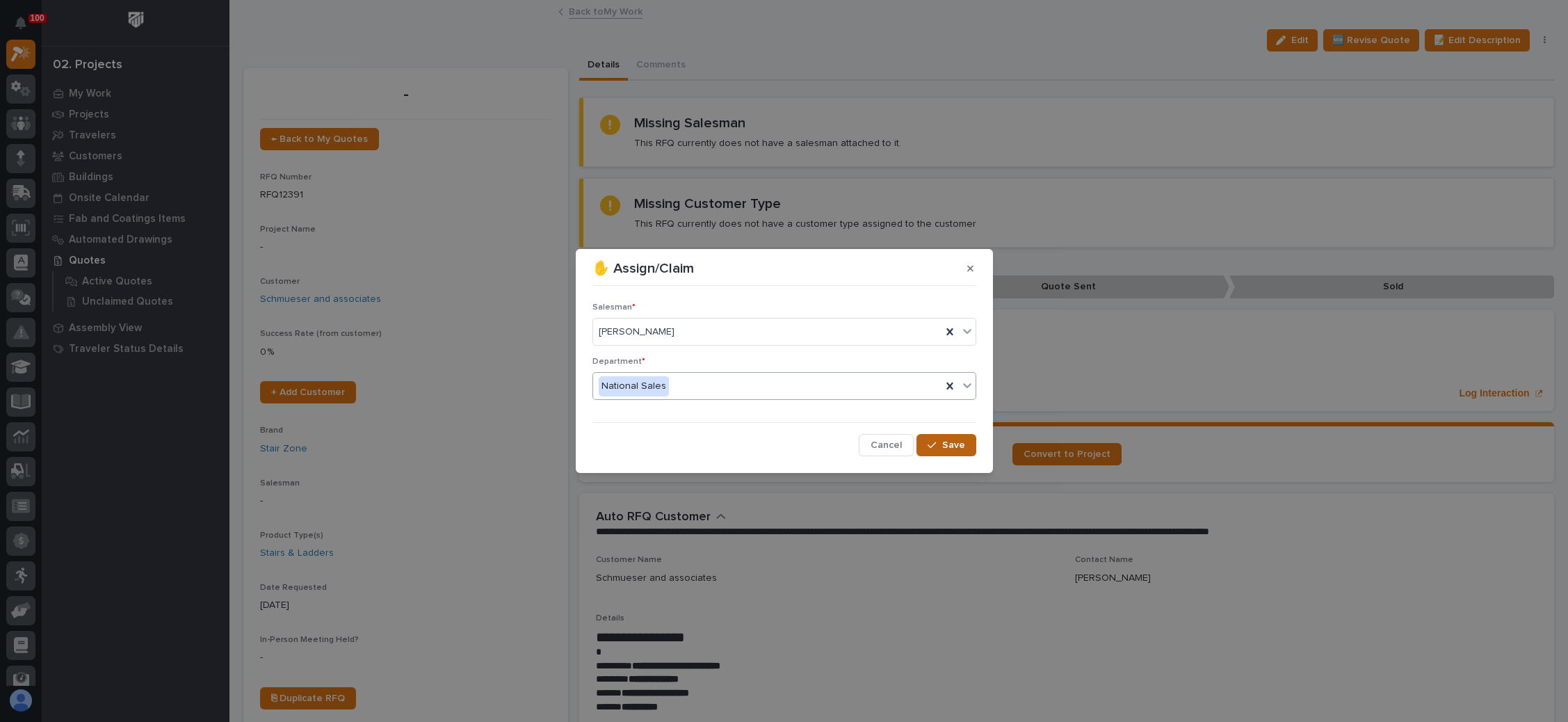
click at [947, 446] on span "Save" at bounding box center [953, 444] width 23 height 12
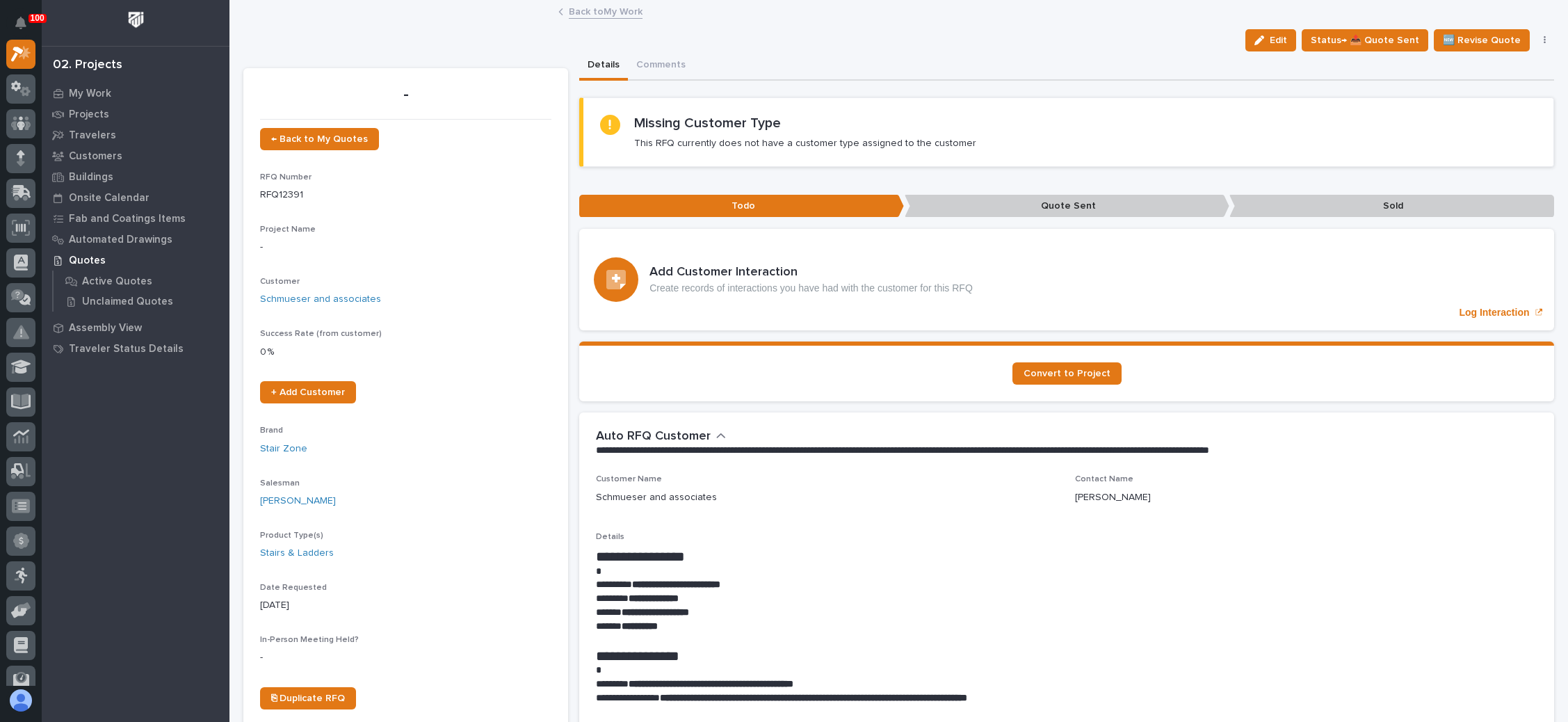
click at [600, 12] on link "Back to My Work" at bounding box center [605, 11] width 74 height 16
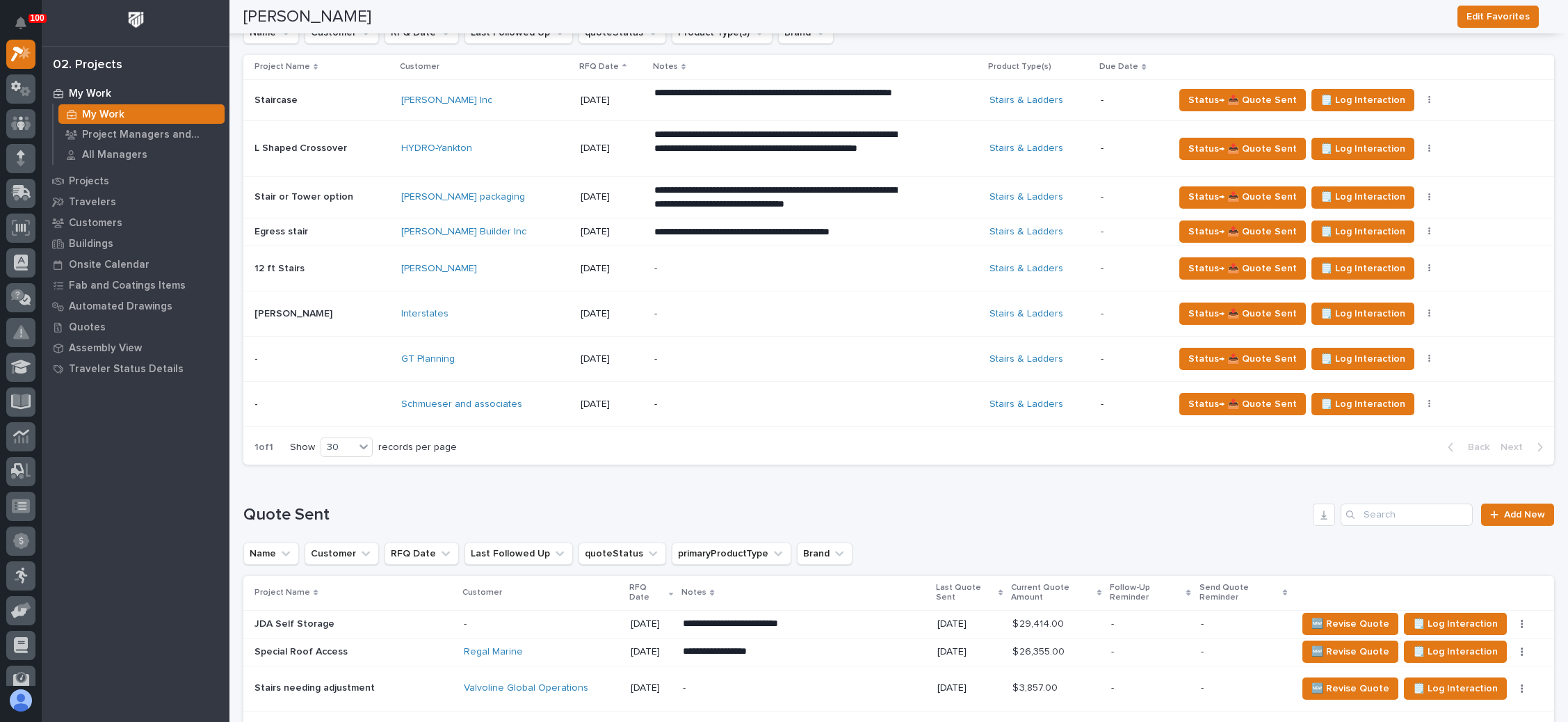
scroll to position [730, 0]
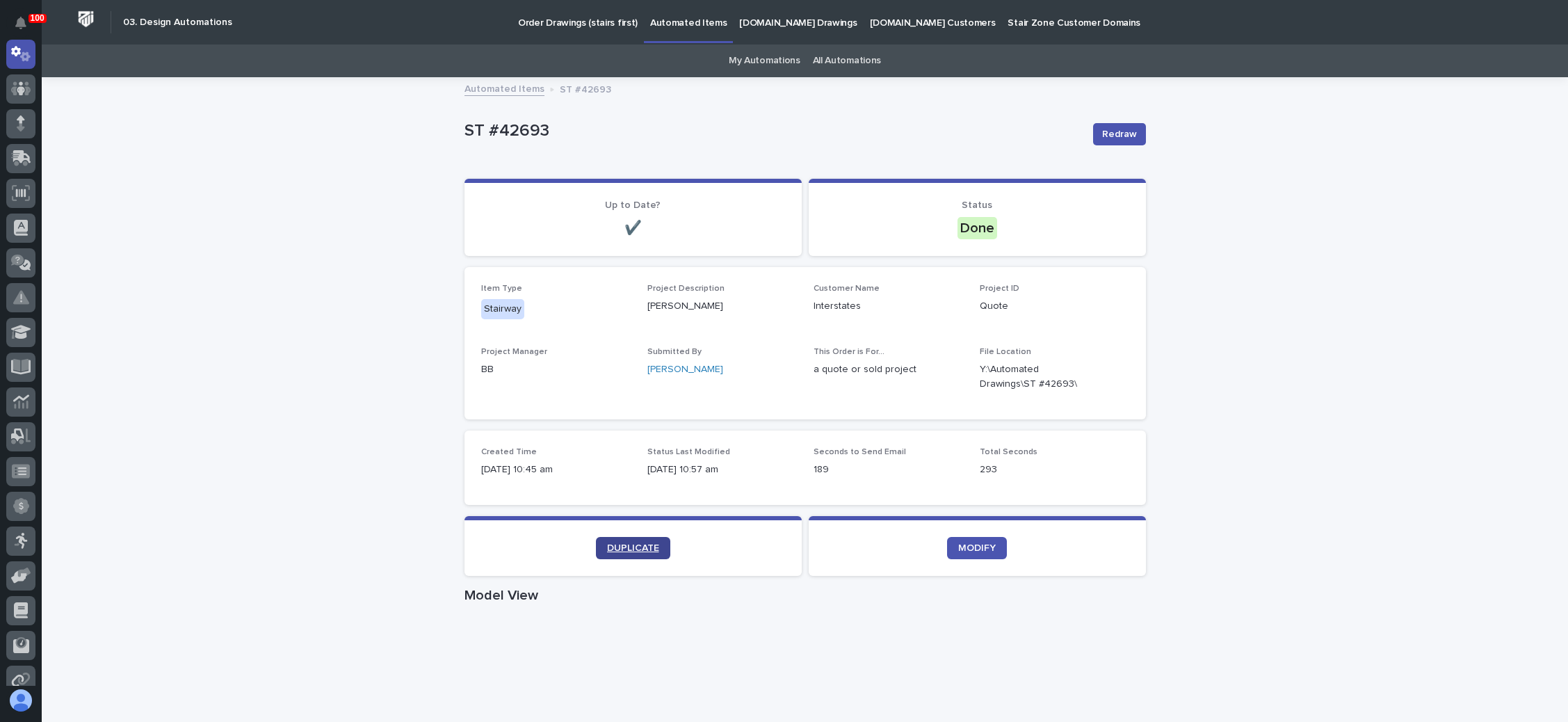
click at [625, 543] on span "DUPLICATE" at bounding box center [633, 548] width 52 height 10
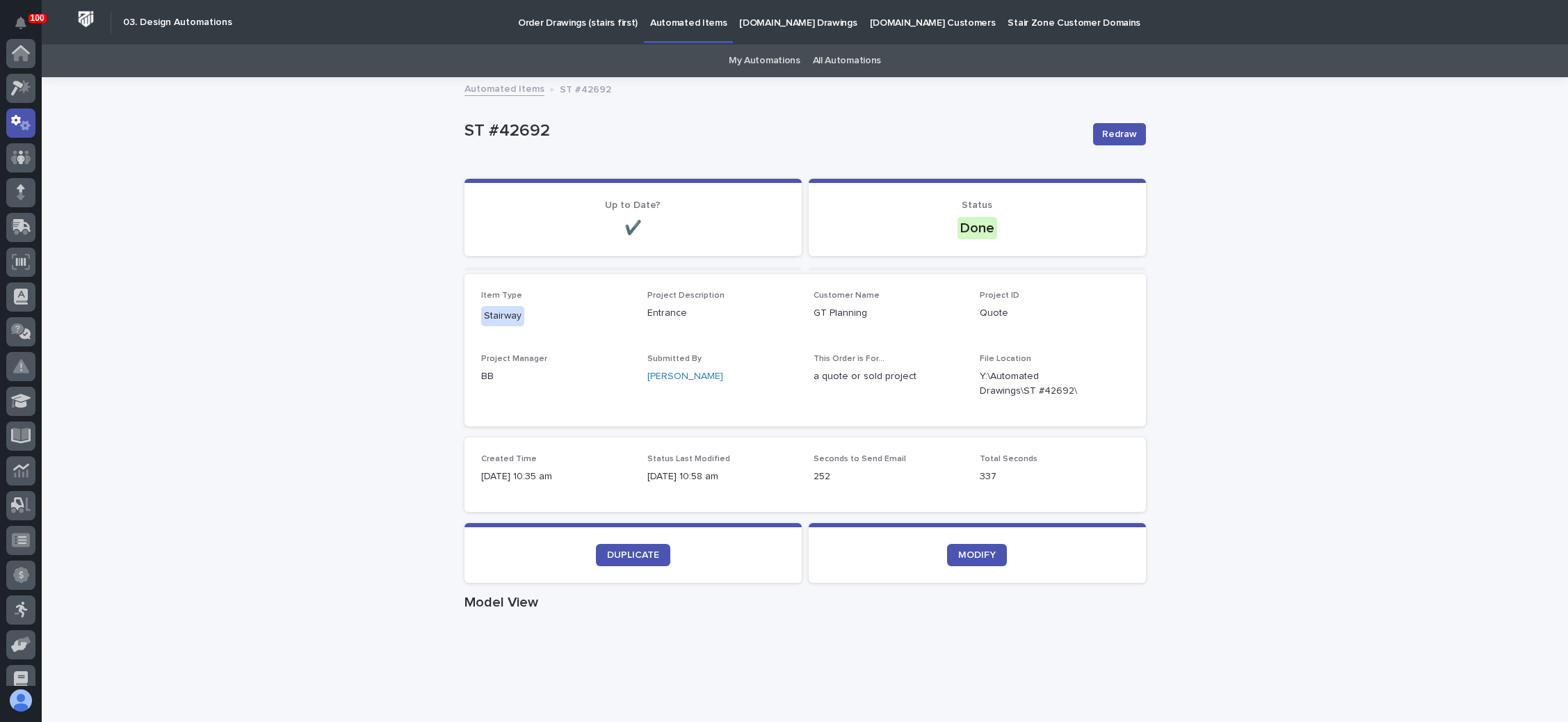
scroll to position [69, 0]
